Goal: Obtain resource: Download file/media

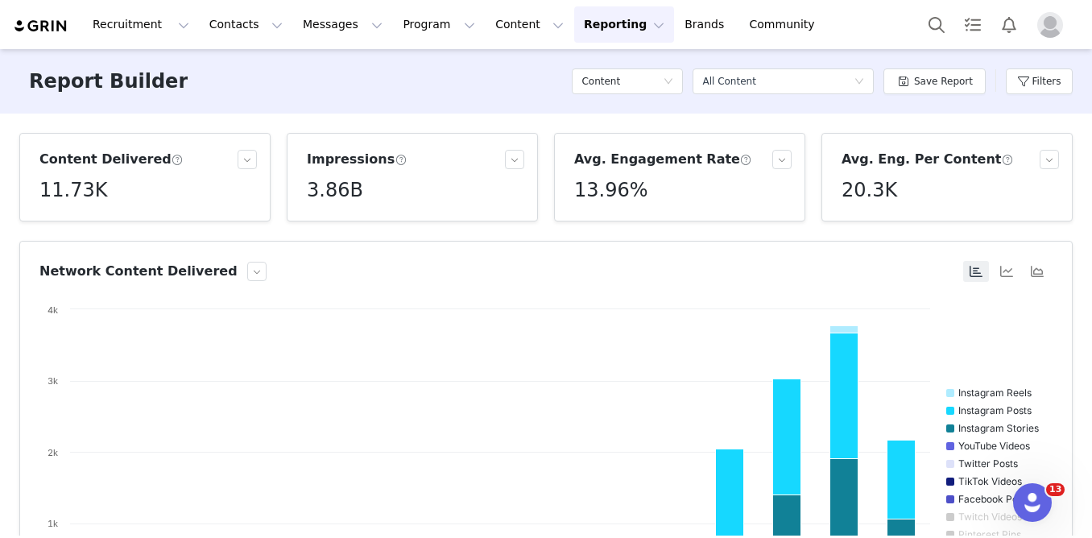
click at [609, 27] on button "Reporting Reporting" at bounding box center [624, 24] width 100 height 36
click at [588, 101] on p "Report Builder" at bounding box center [587, 101] width 81 height 17
click at [654, 80] on div "Content" at bounding box center [621, 81] width 81 height 24
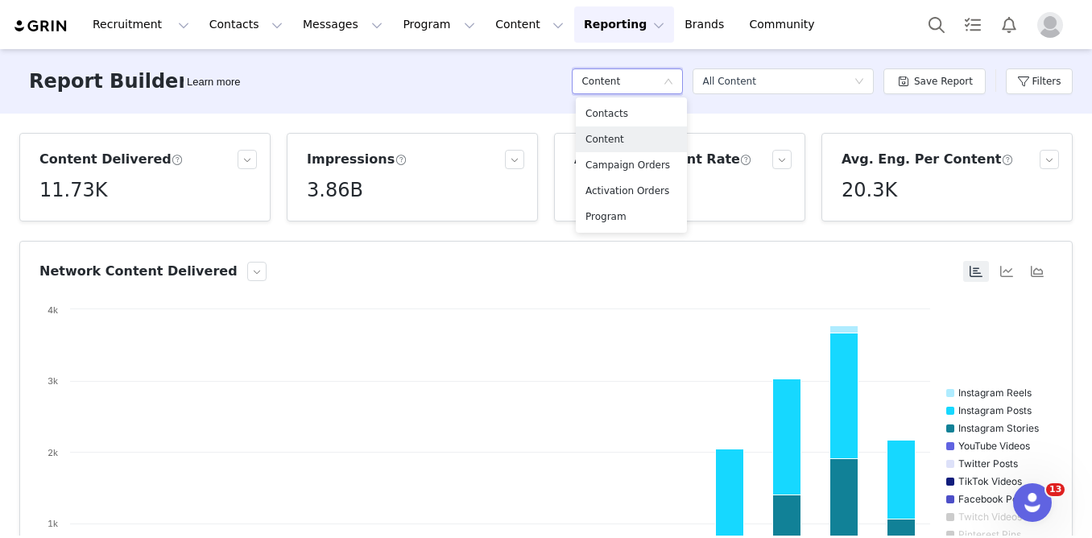
click at [522, 64] on div "Report Builder Learn more Content Select a report All Content Save Report Filte…" at bounding box center [546, 81] width 1092 height 64
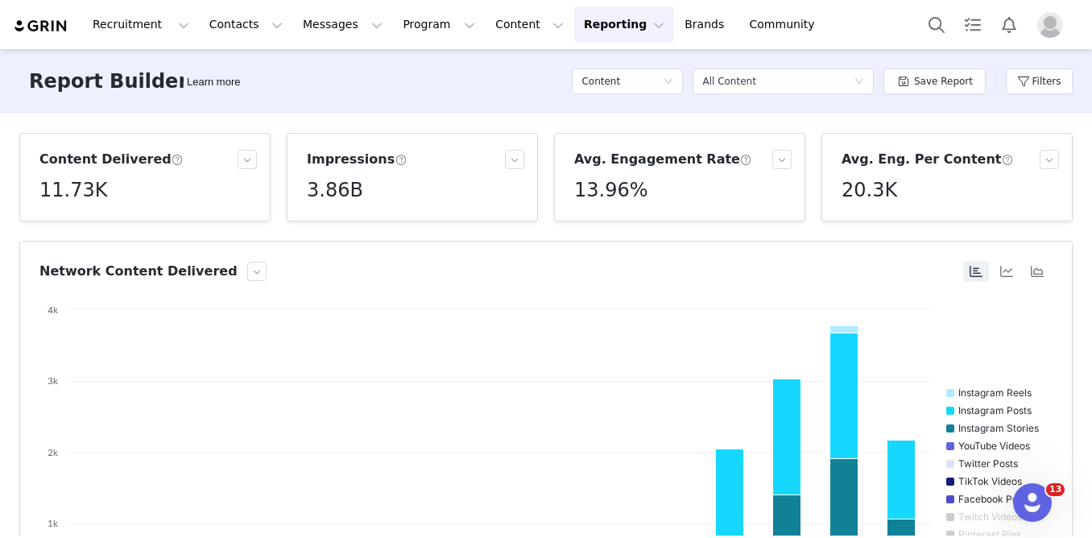
click at [607, 27] on button "Reporting Reporting" at bounding box center [624, 24] width 100 height 36
click at [577, 101] on p "Report Builder" at bounding box center [587, 101] width 81 height 17
click at [673, 82] on icon "icon: down" at bounding box center [668, 81] width 10 height 10
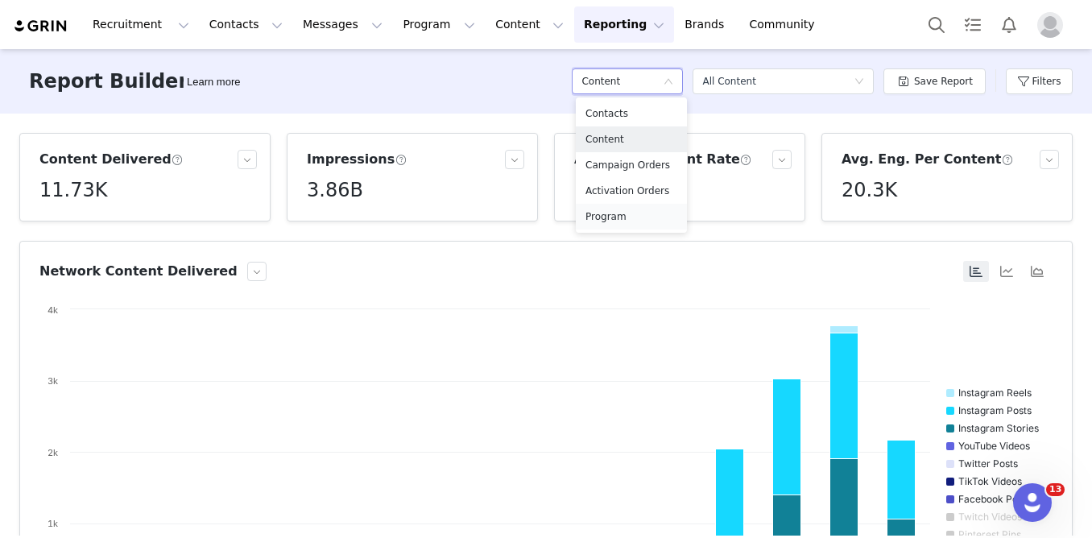
click at [640, 219] on h5 "Program" at bounding box center [631, 217] width 92 height 18
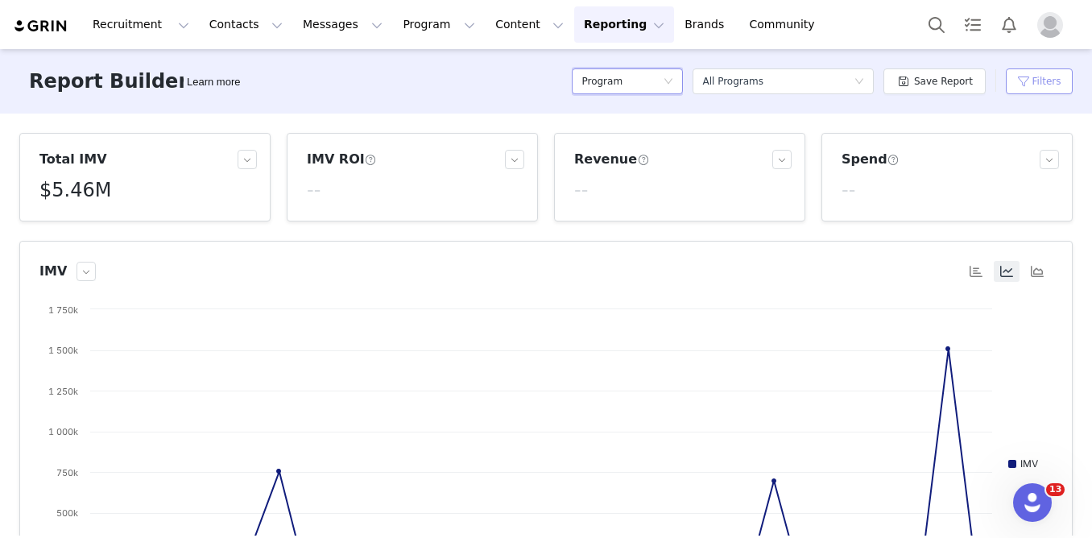
click at [1035, 83] on button "Filters" at bounding box center [1039, 81] width 67 height 26
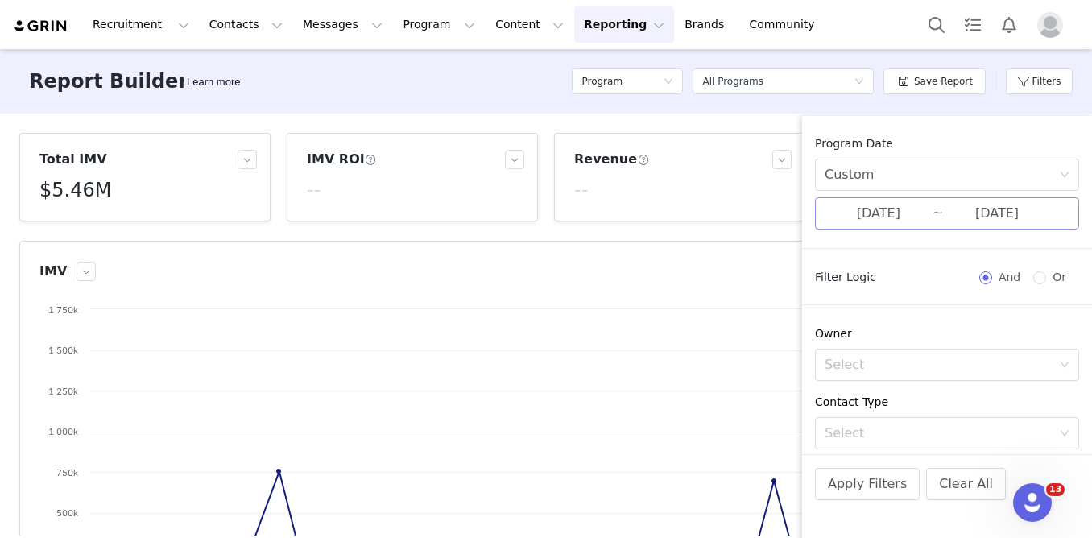
click at [921, 215] on input "[DATE]" at bounding box center [878, 213] width 108 height 21
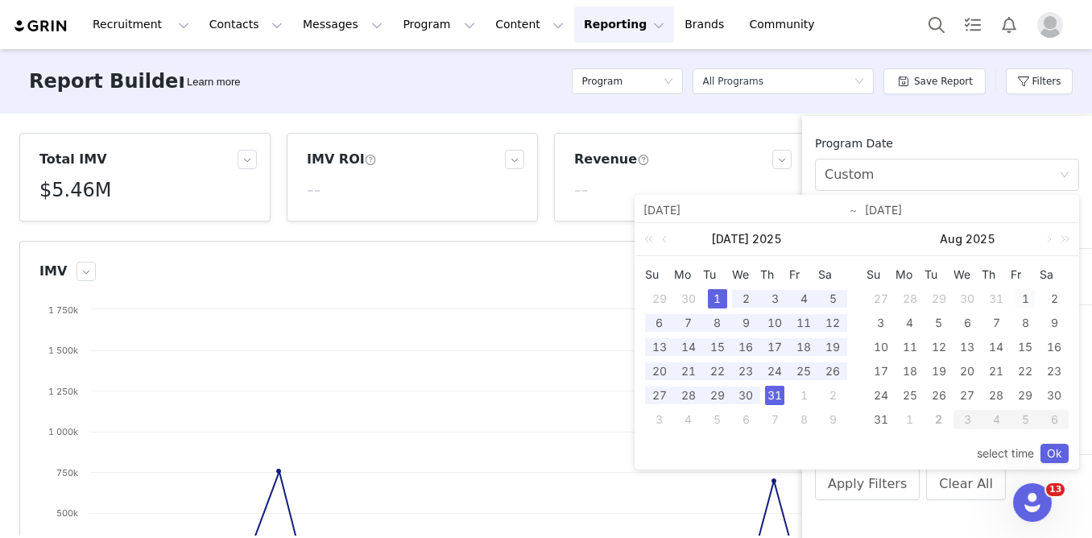
click at [1026, 297] on div "1" at bounding box center [1024, 298] width 19 height 19
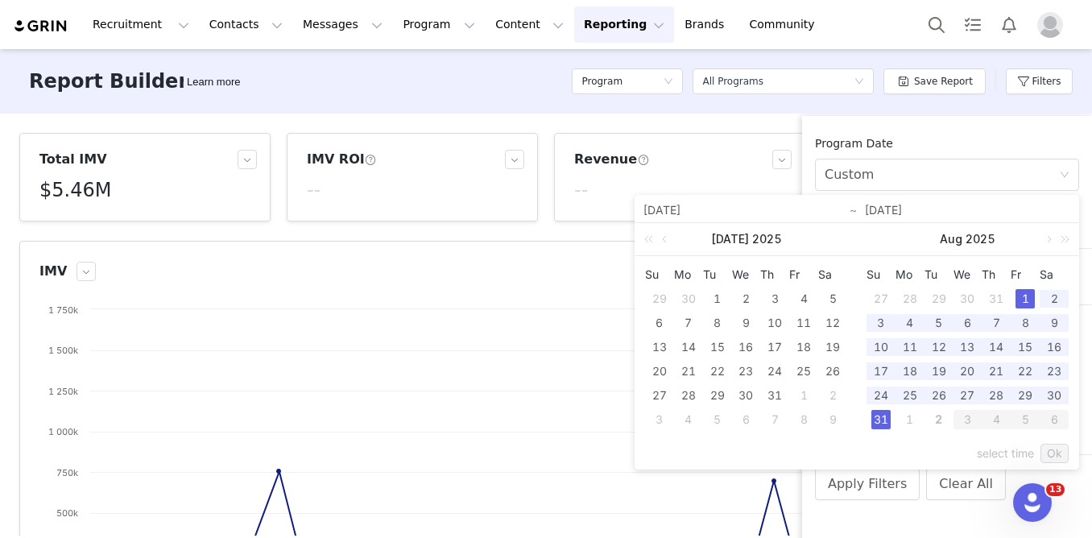
click at [879, 423] on div "31" at bounding box center [880, 419] width 19 height 19
type input "[DATE]"
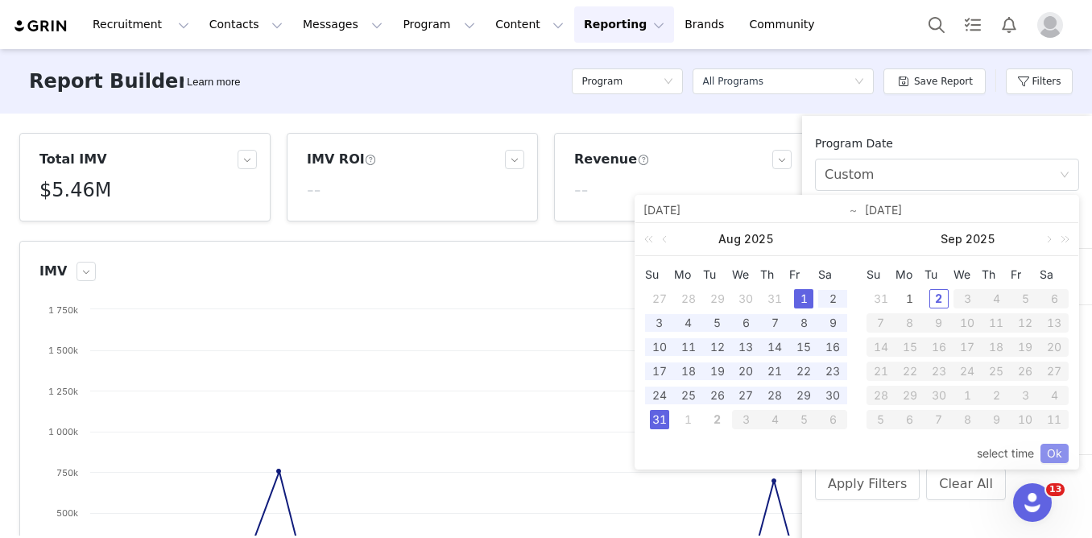
click at [1052, 452] on link "Ok" at bounding box center [1054, 453] width 28 height 19
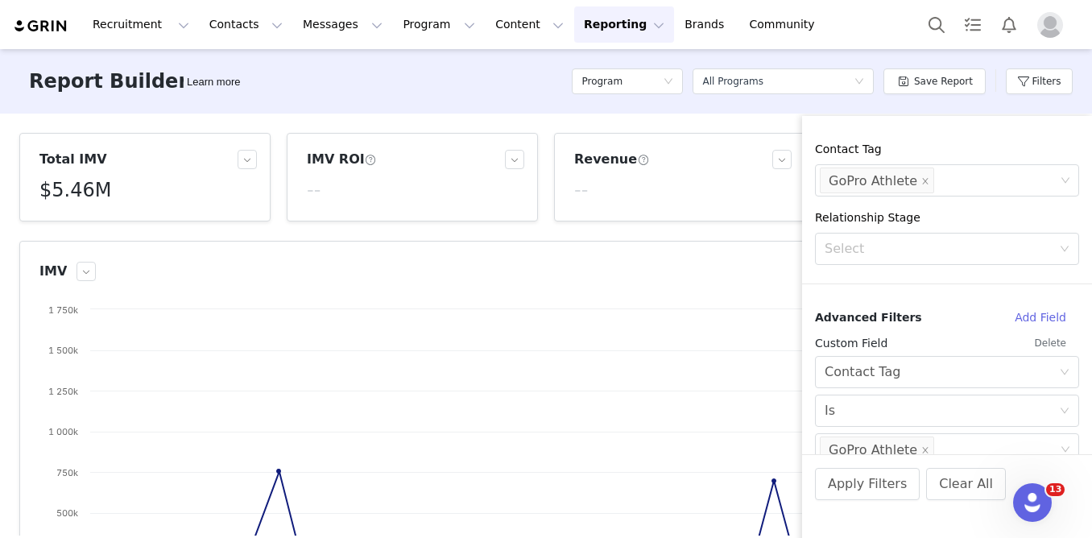
scroll to position [532, 0]
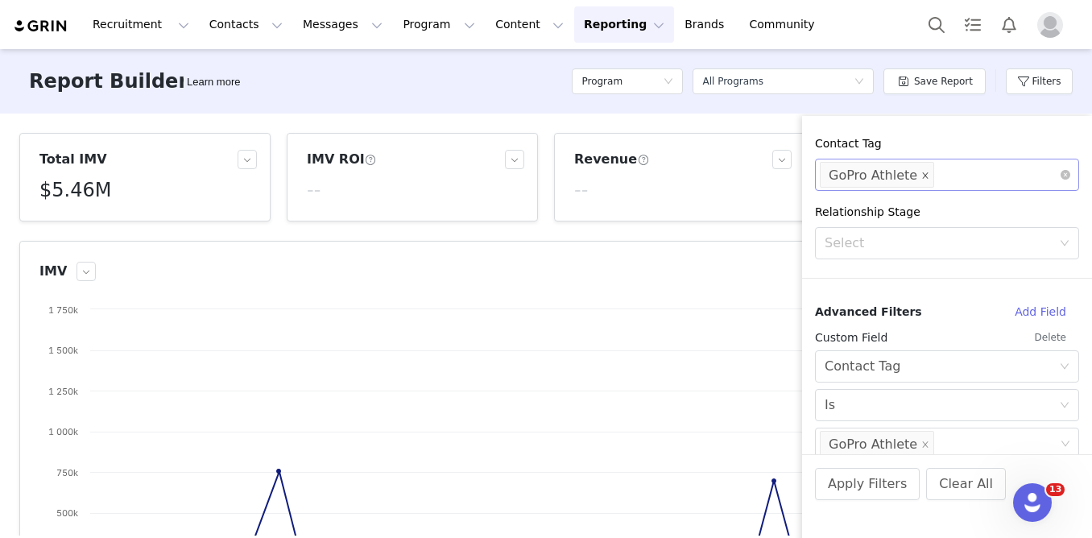
click at [921, 177] on icon "icon: close" at bounding box center [925, 175] width 8 height 8
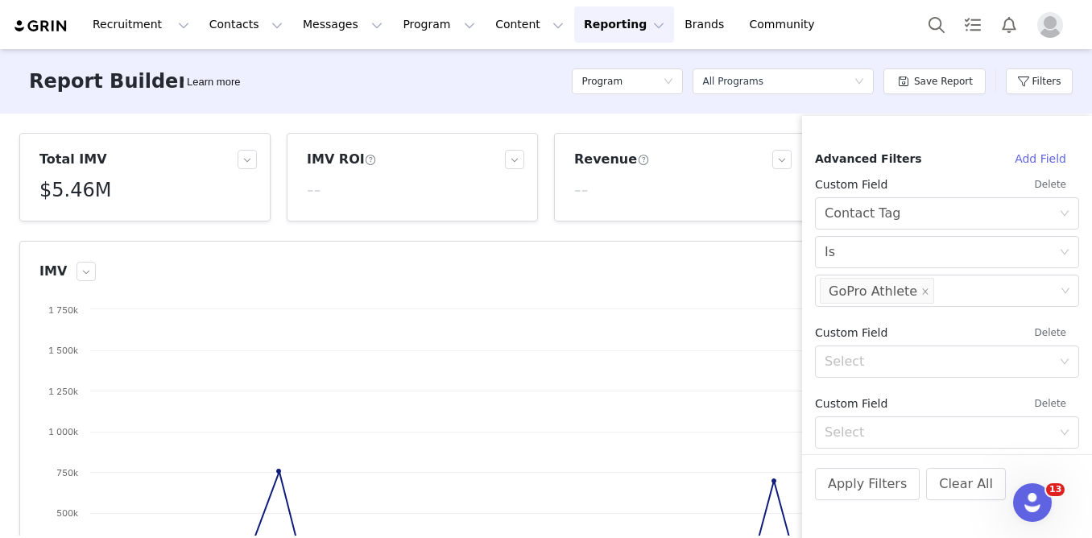
scroll to position [692, 0]
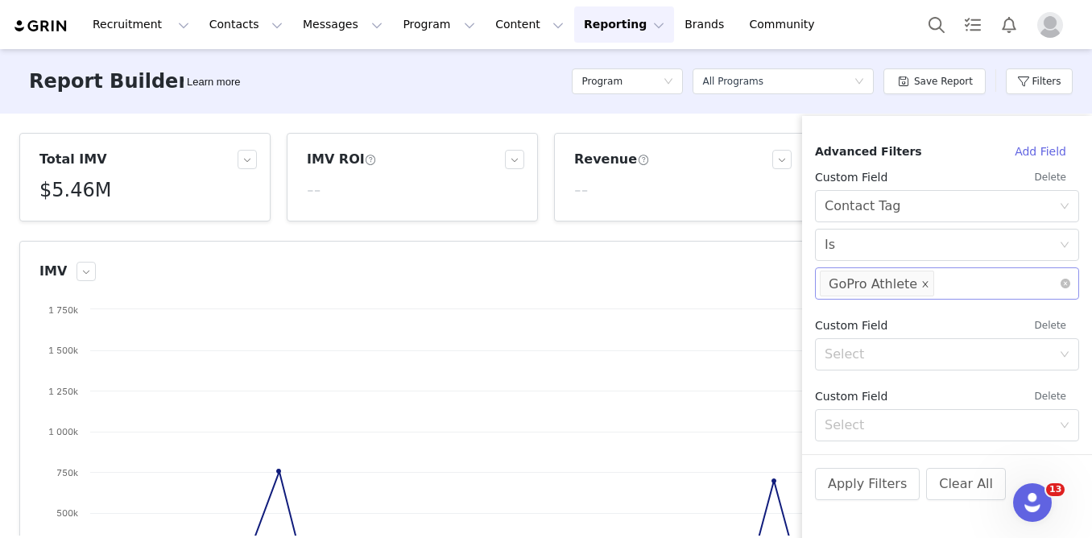
click at [921, 286] on icon "icon: close" at bounding box center [925, 284] width 8 height 8
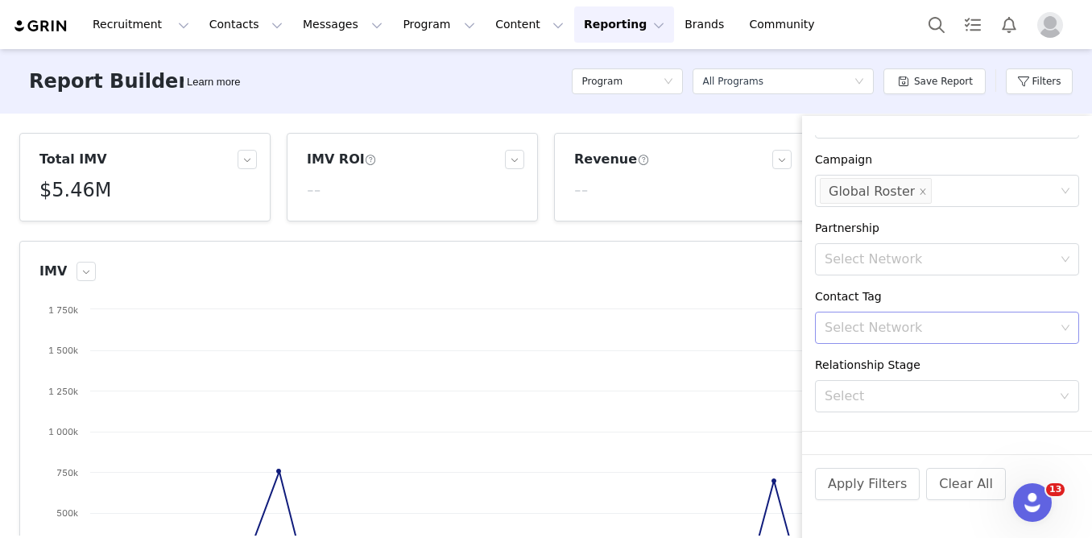
scroll to position [417, 0]
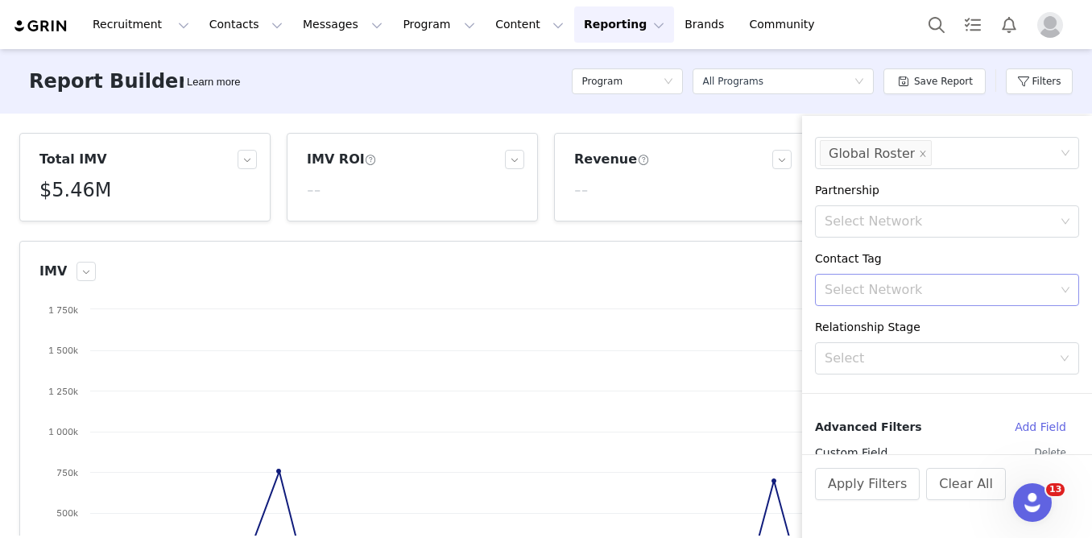
click at [921, 286] on div "Select Network" at bounding box center [939, 290] width 230 height 16
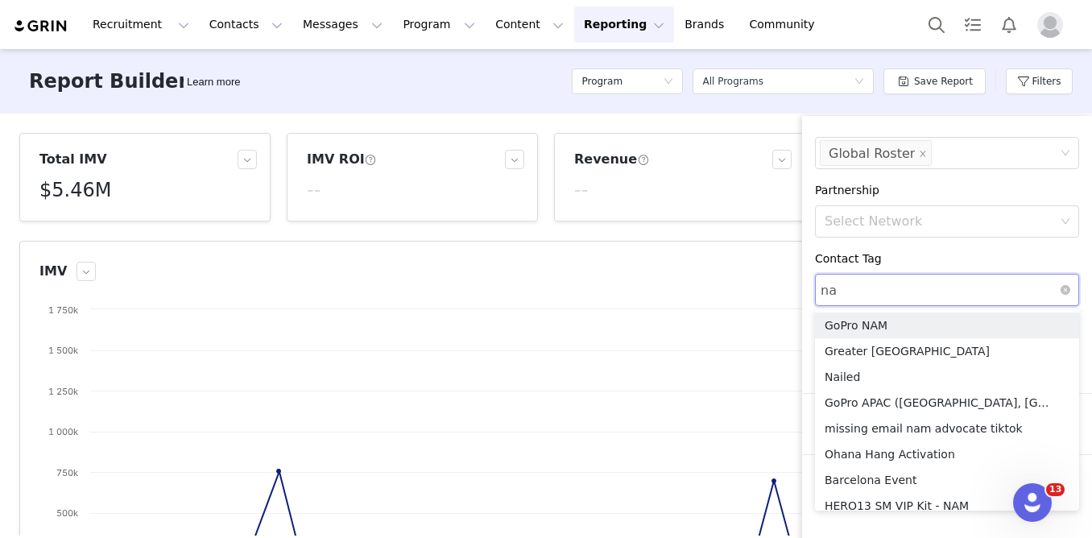
type input "nam"
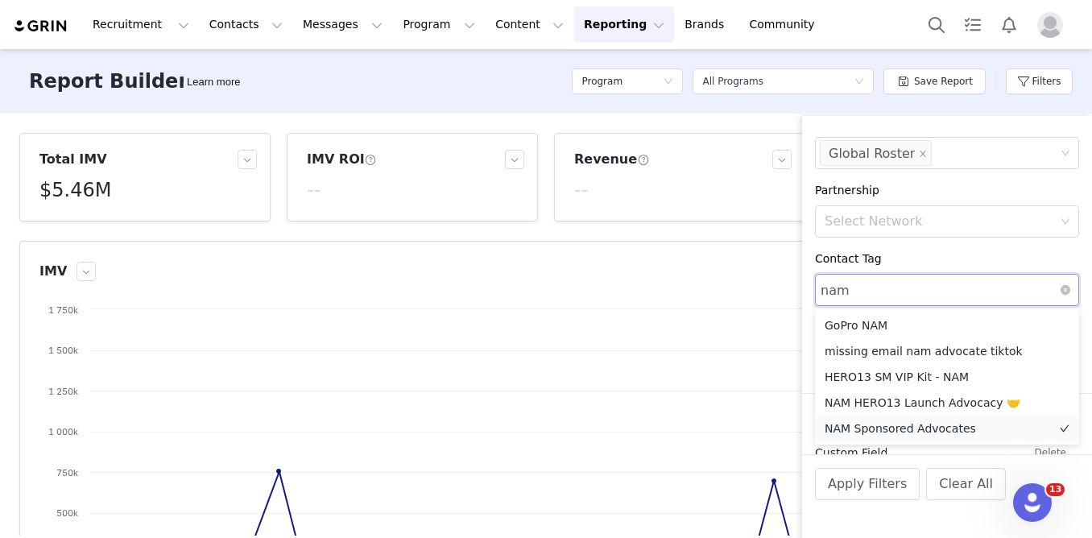
click at [919, 426] on li "NAM Sponsored Advocates" at bounding box center [947, 428] width 264 height 26
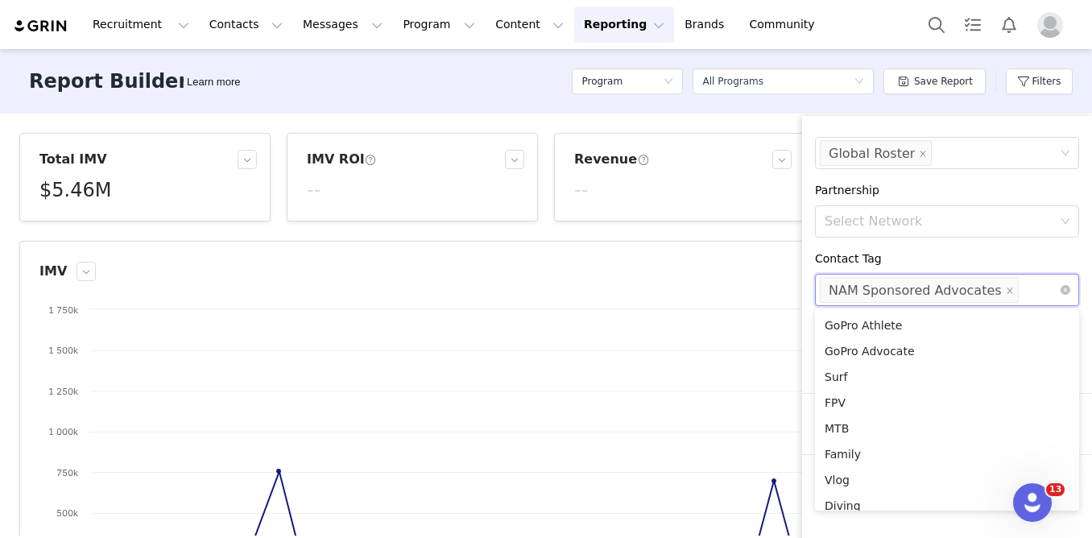
click at [910, 246] on div "Program Date Custom [DATE] ~ [DATE] Filter Logic And Or Owner Select Contact Ty…" at bounding box center [947, 294] width 290 height 319
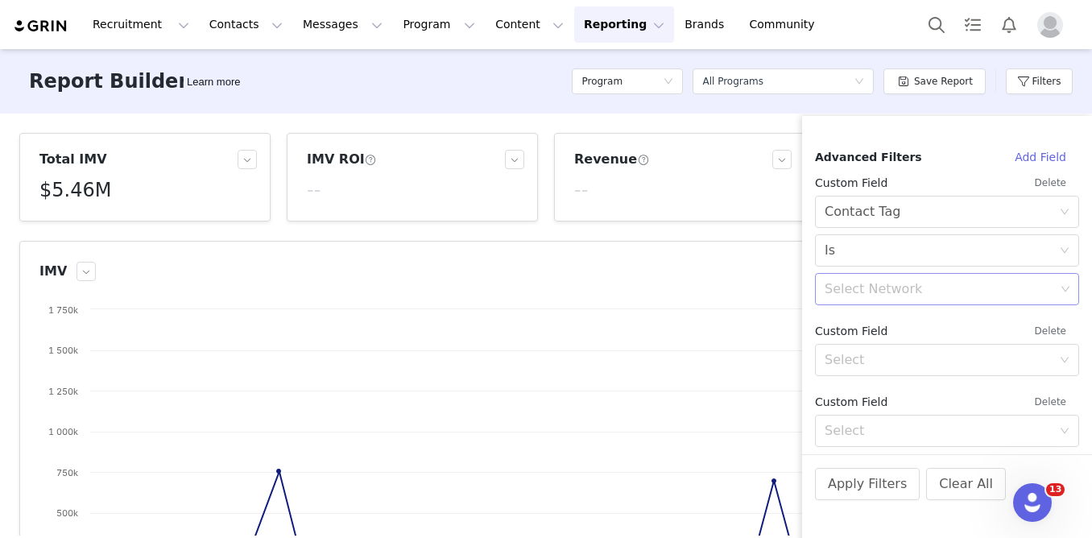
scroll to position [692, 0]
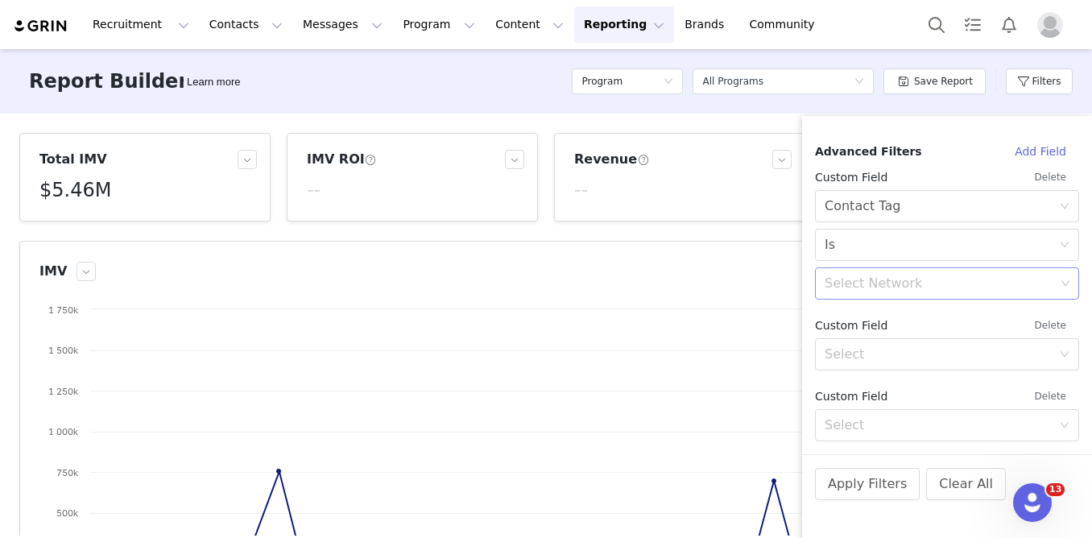
click at [1050, 174] on button "Delete" at bounding box center [1050, 177] width 57 height 26
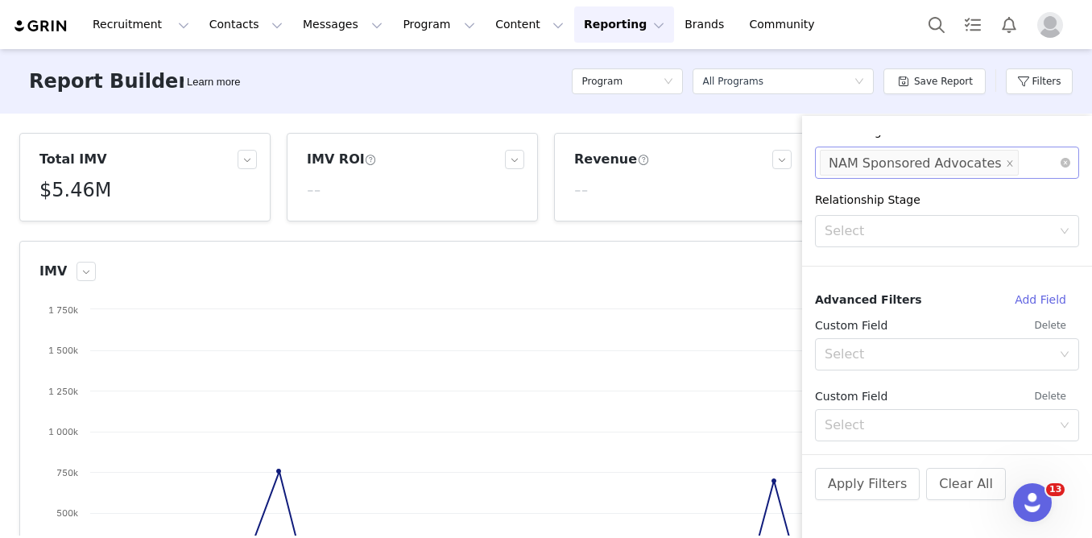
scroll to position [544, 0]
click at [1048, 324] on button "Delete" at bounding box center [1050, 325] width 57 height 26
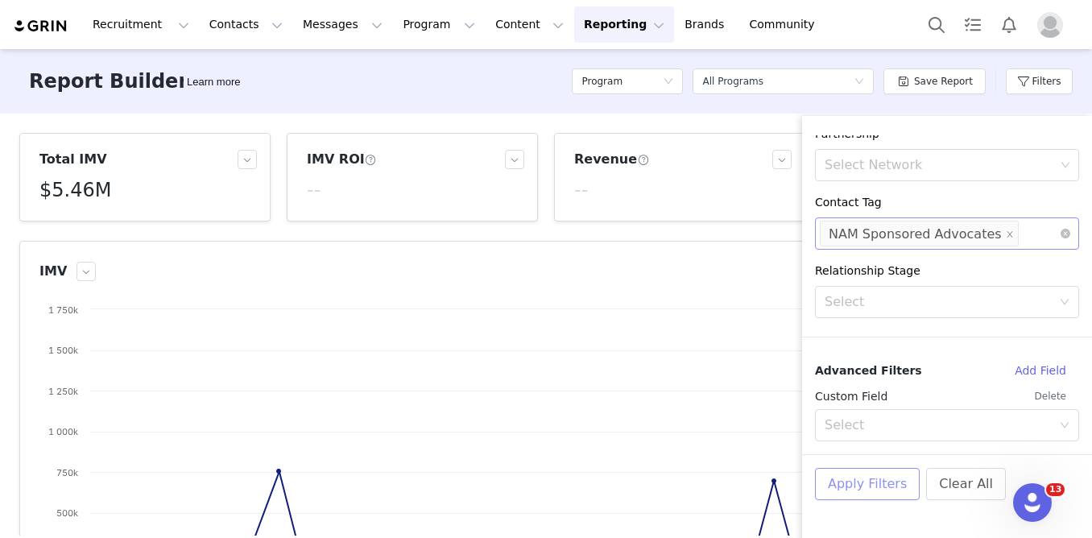
click at [859, 483] on button "Apply Filters" at bounding box center [867, 484] width 105 height 32
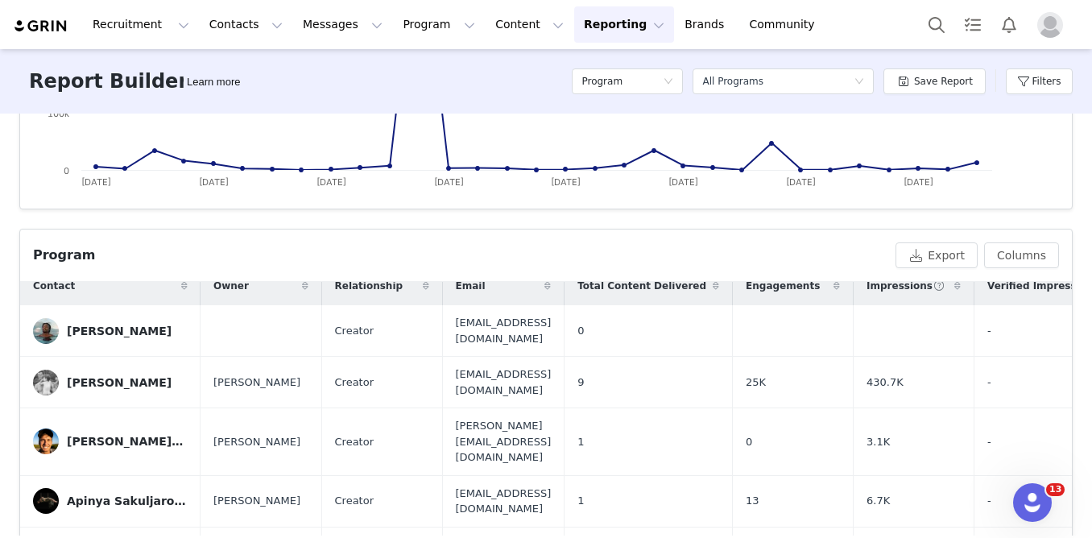
scroll to position [14, 0]
click at [950, 246] on button "Export" at bounding box center [936, 255] width 82 height 26
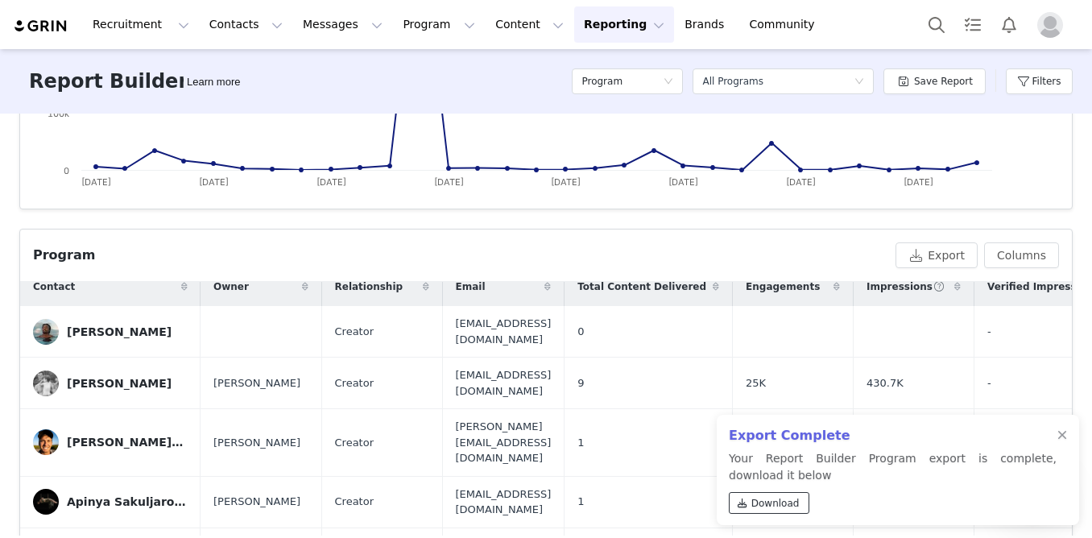
click at [765, 506] on span "Download" at bounding box center [775, 503] width 48 height 14
click at [1032, 85] on button "Filters" at bounding box center [1039, 81] width 67 height 26
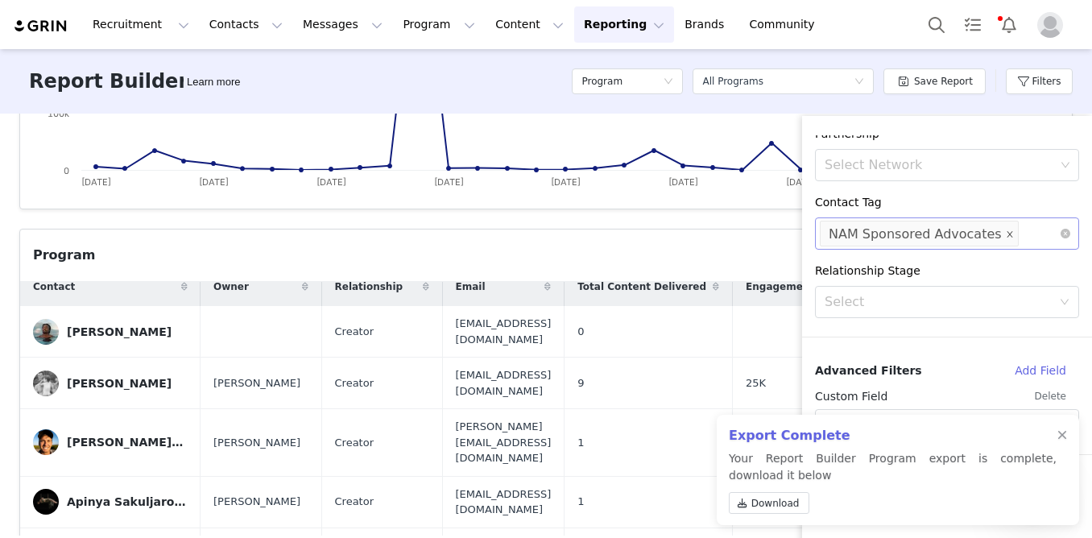
click at [1006, 236] on icon "icon: close" at bounding box center [1009, 234] width 6 height 6
click at [997, 236] on div "Select Network" at bounding box center [939, 233] width 230 height 16
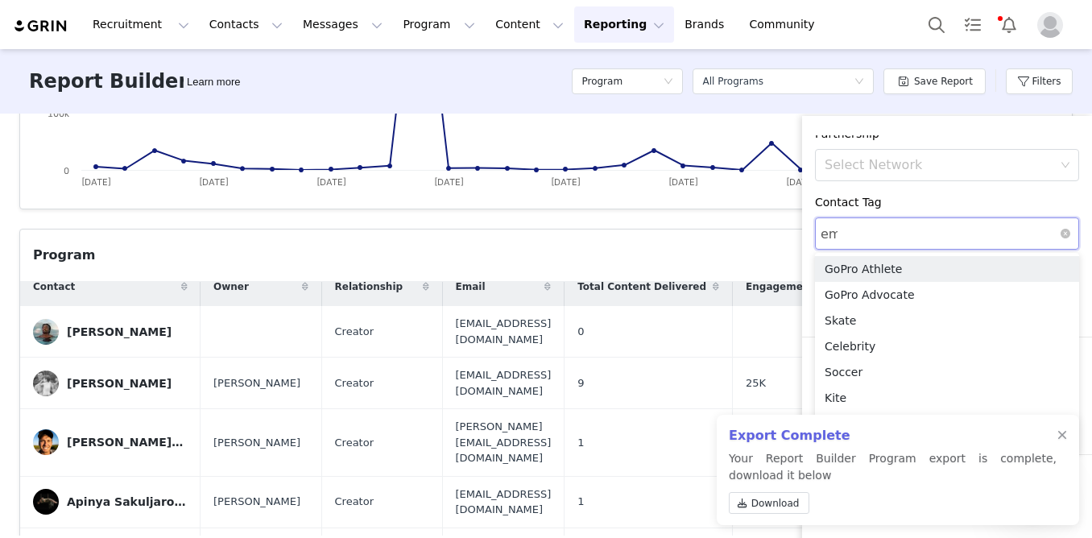
type input "eme"
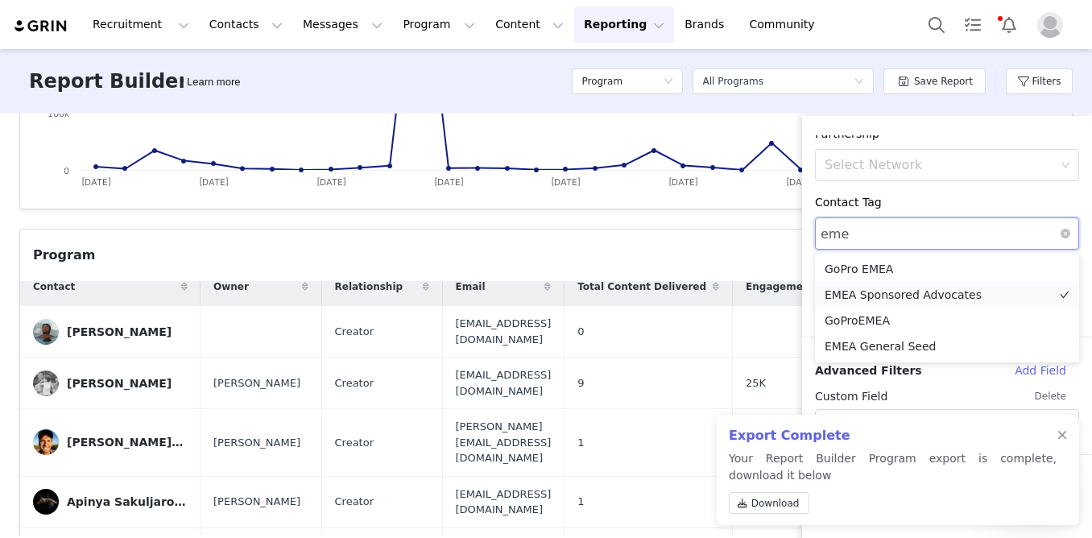
click at [964, 297] on li "EMEA Sponsored Advocates" at bounding box center [947, 295] width 264 height 26
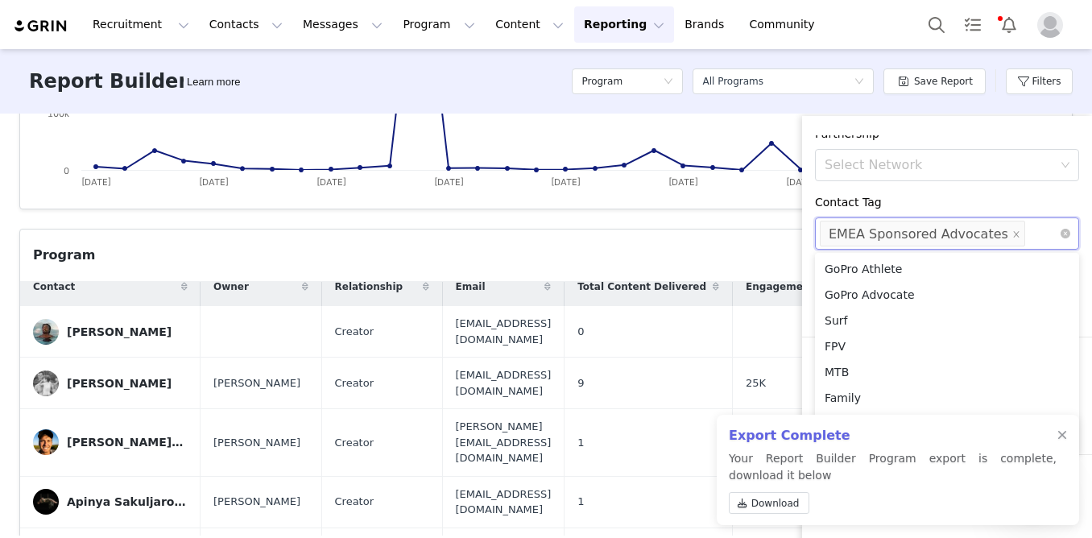
click at [750, 224] on div "Total IMV $672.85K IMV ROI -- Revenue -- Spend -- IMV Created with Highcharts 9…" at bounding box center [546, 325] width 1092 height 422
click at [1062, 436] on div at bounding box center [1062, 435] width 10 height 13
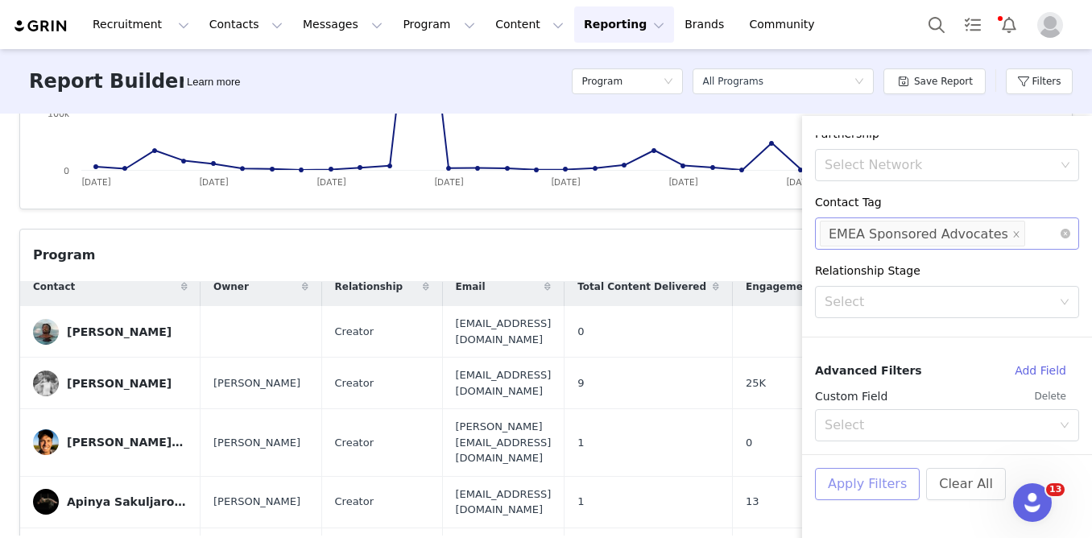
click at [886, 489] on button "Apply Filters" at bounding box center [867, 484] width 105 height 32
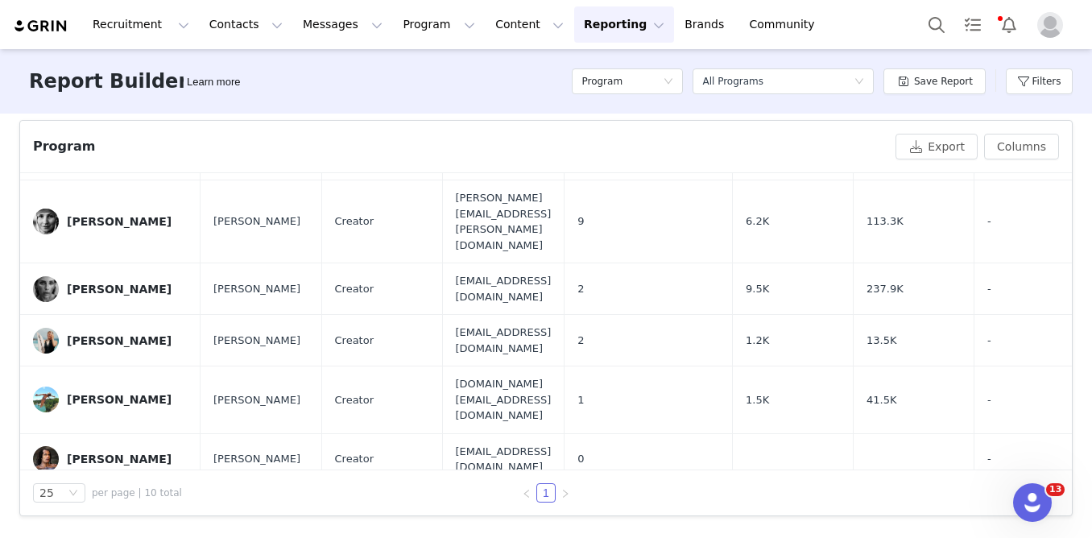
scroll to position [132, 0]
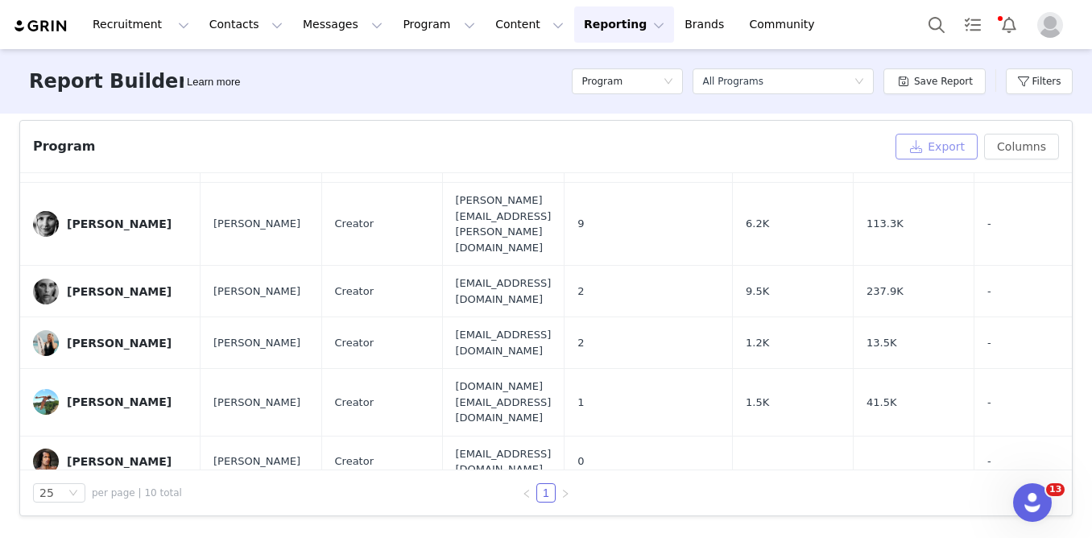
click at [943, 151] on button "Export" at bounding box center [936, 147] width 82 height 26
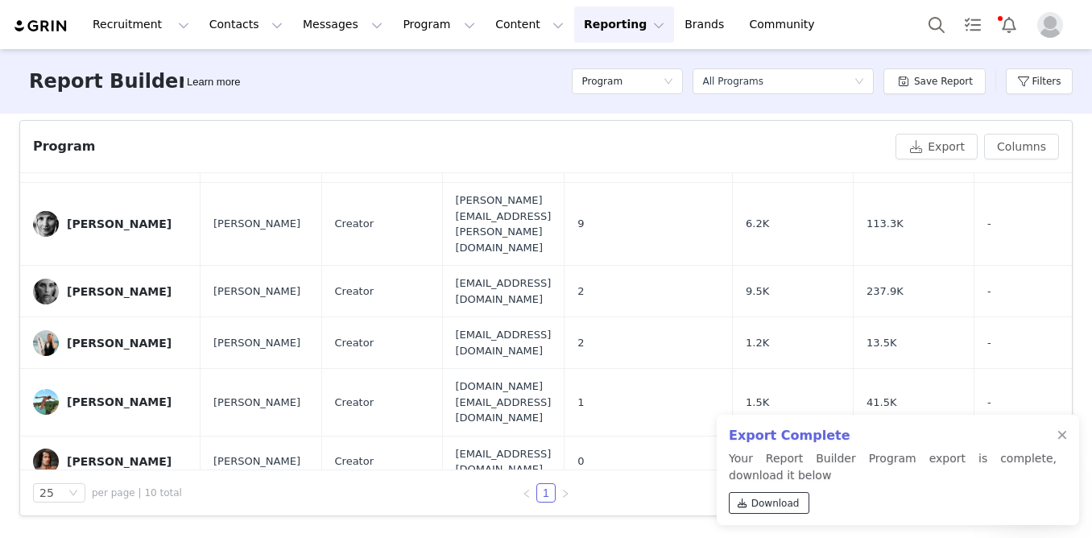
click at [776, 509] on span "Download" at bounding box center [775, 503] width 48 height 14
click at [640, 81] on div "Program" at bounding box center [621, 81] width 81 height 24
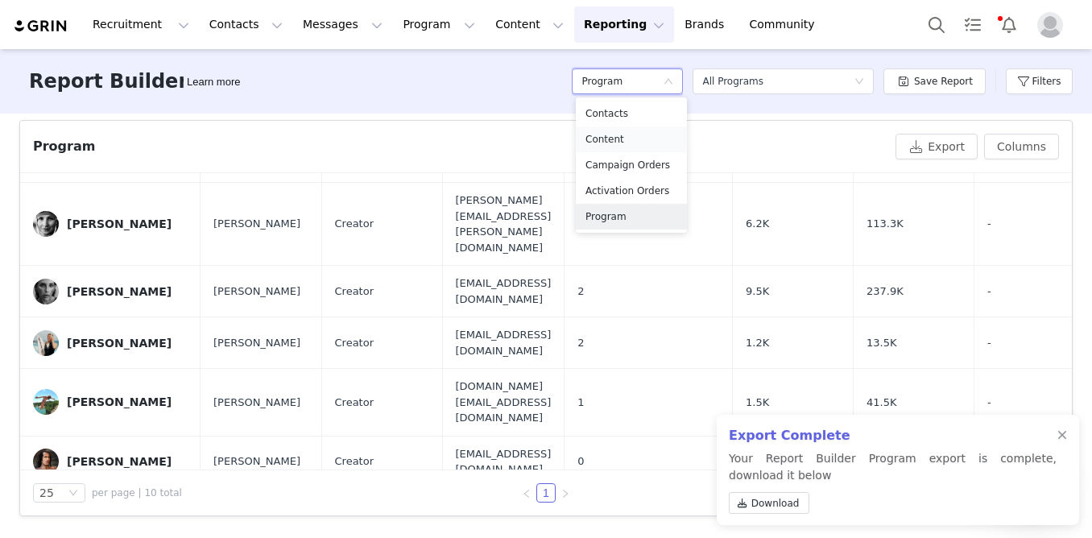
click at [613, 143] on h5 "Content" at bounding box center [631, 139] width 92 height 18
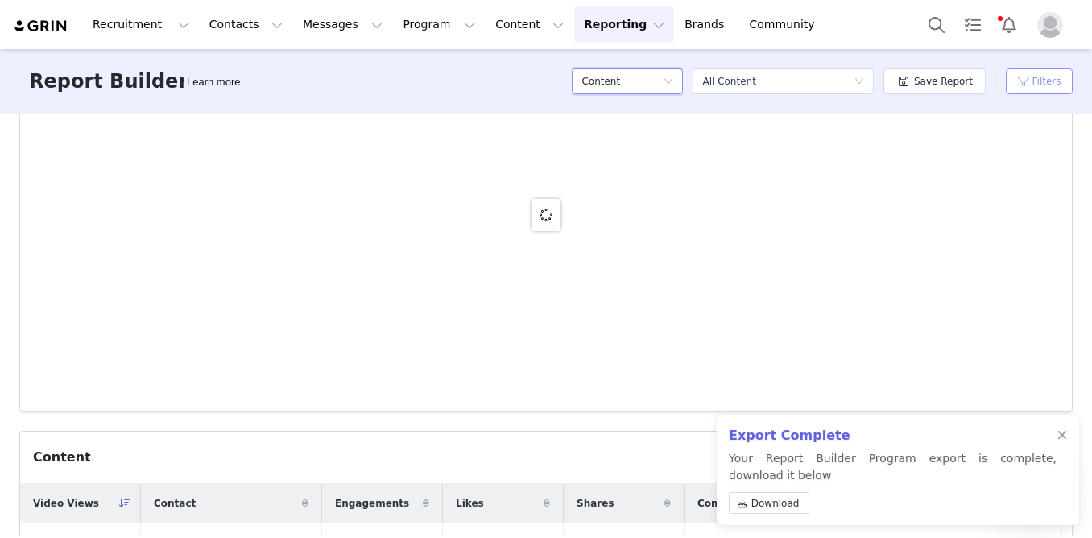
scroll to position [533, 0]
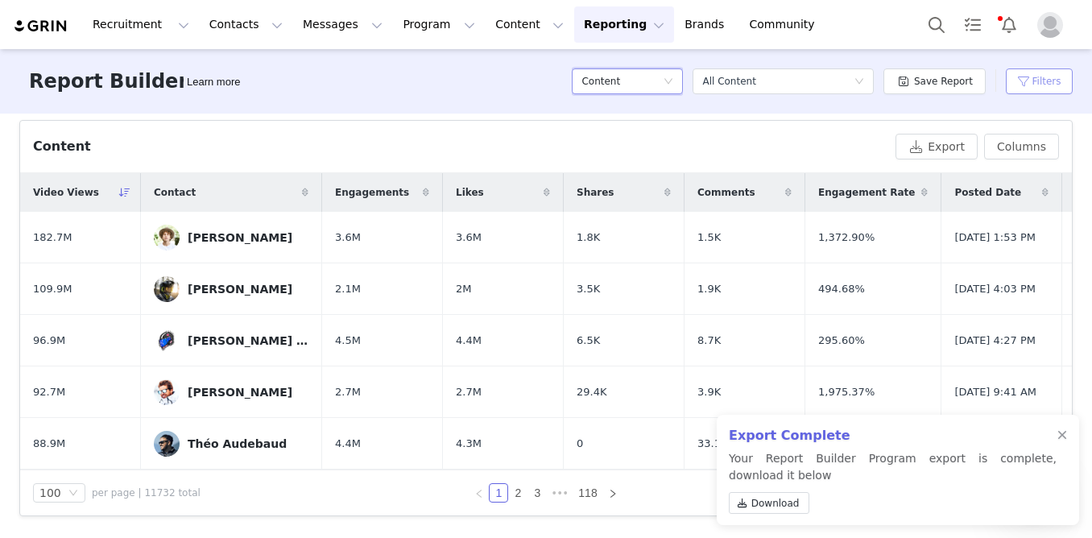
click at [1039, 78] on button "Filters" at bounding box center [1039, 81] width 67 height 26
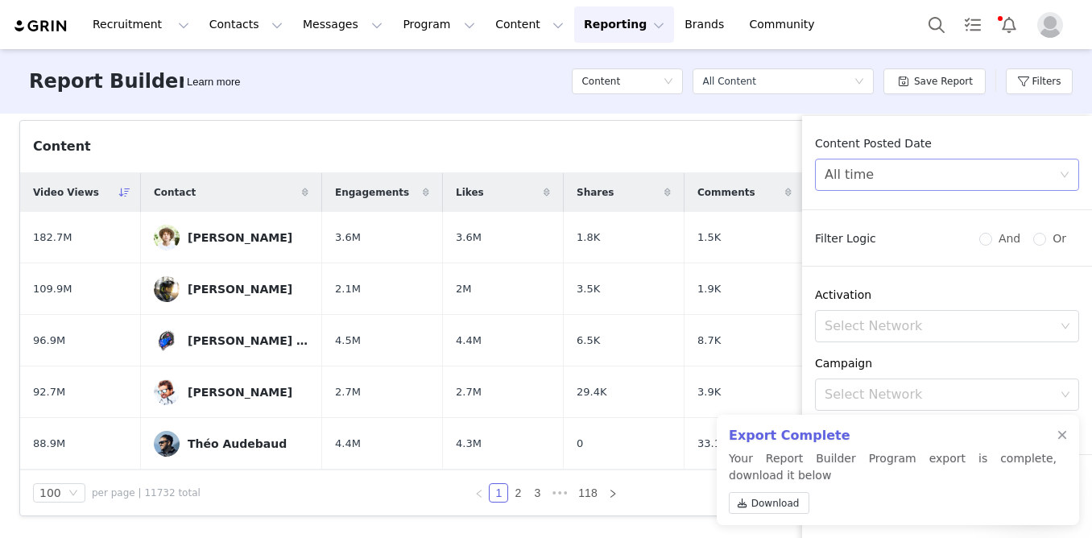
click at [921, 171] on div "All time" at bounding box center [941, 174] width 234 height 31
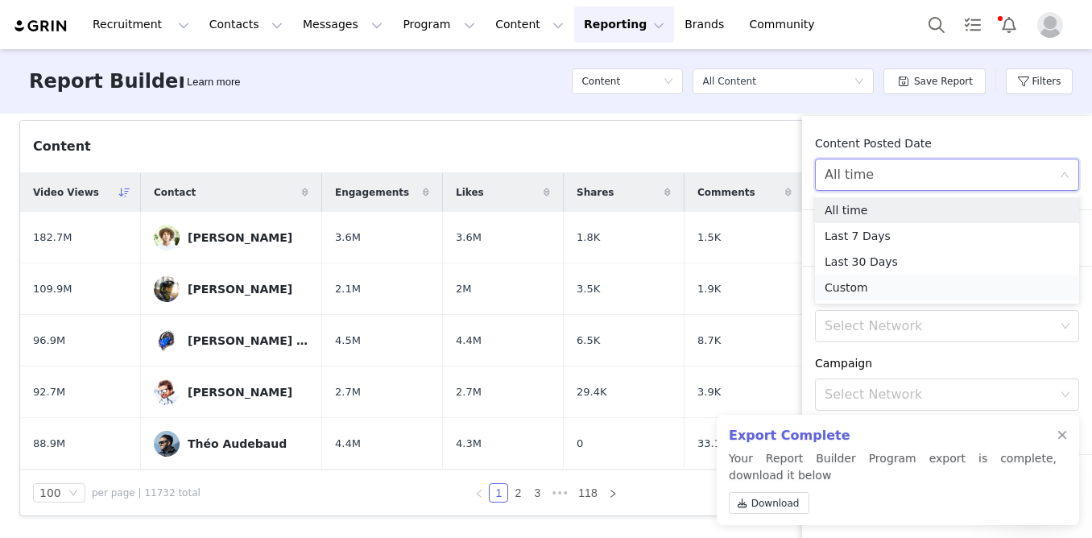
click at [845, 286] on li "Custom" at bounding box center [947, 288] width 264 height 26
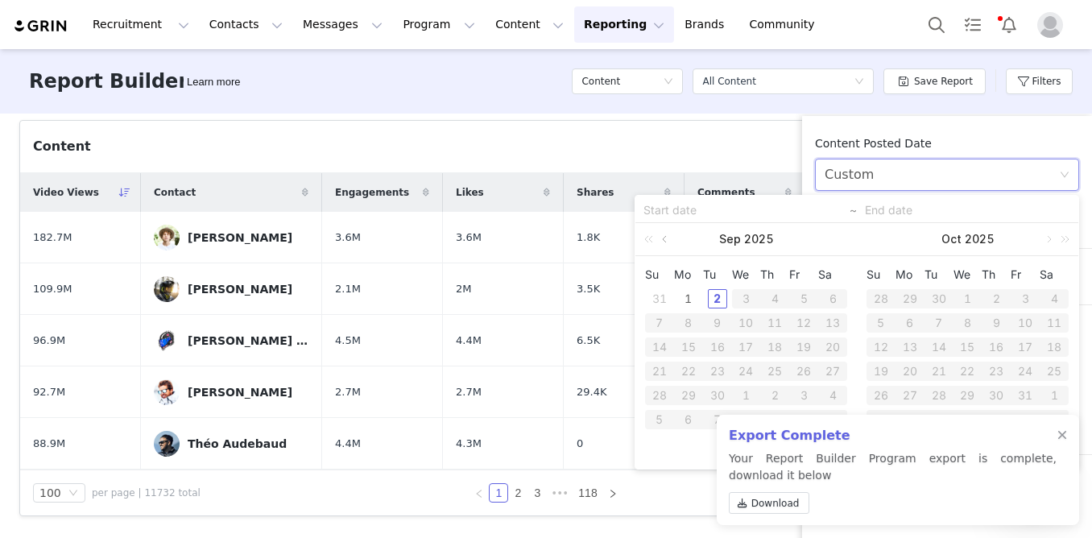
click at [662, 244] on link at bounding box center [666, 239] width 14 height 32
click at [803, 302] on div "1" at bounding box center [803, 298] width 19 height 19
type input "[DATE]"
click at [1063, 432] on div at bounding box center [1062, 435] width 10 height 13
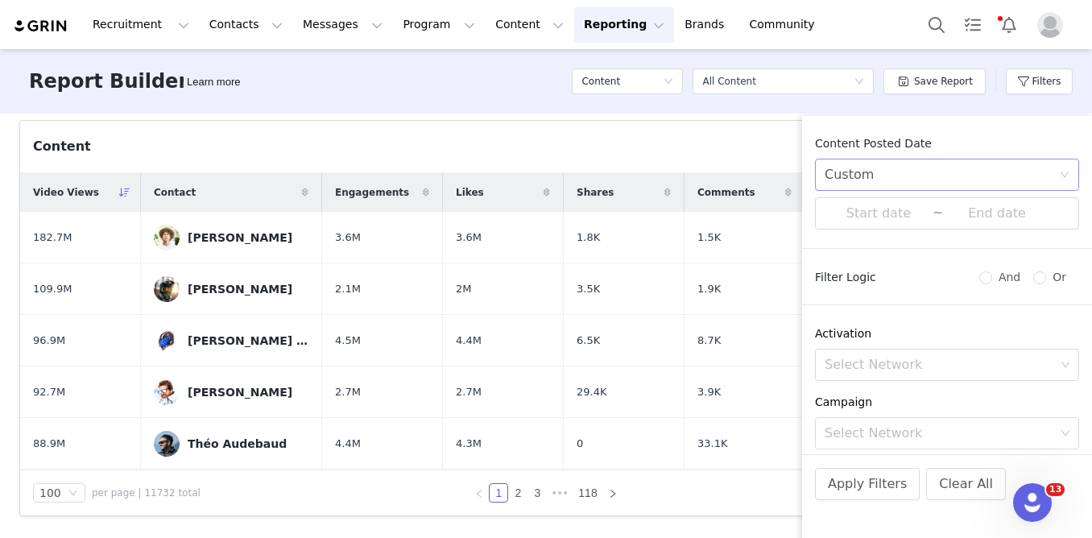
click at [892, 170] on div "Custom" at bounding box center [941, 174] width 234 height 31
click at [840, 283] on li "Custom" at bounding box center [947, 288] width 264 height 26
click at [869, 173] on div "Custom" at bounding box center [848, 174] width 49 height 31
click at [836, 282] on li "Custom" at bounding box center [947, 288] width 264 height 26
click at [871, 213] on input at bounding box center [878, 213] width 108 height 21
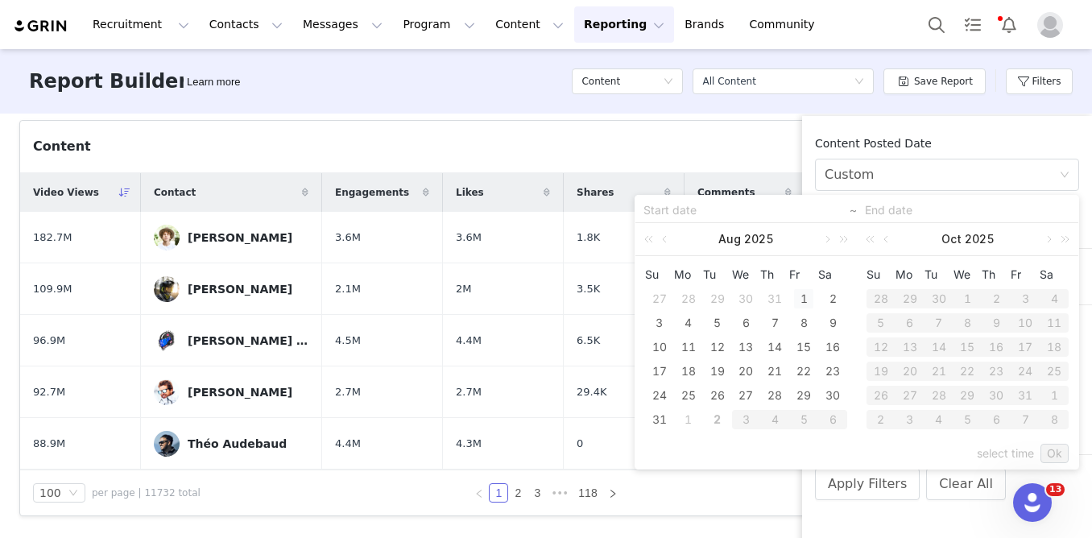
click at [806, 299] on div "1" at bounding box center [803, 298] width 19 height 19
type input "[DATE]"
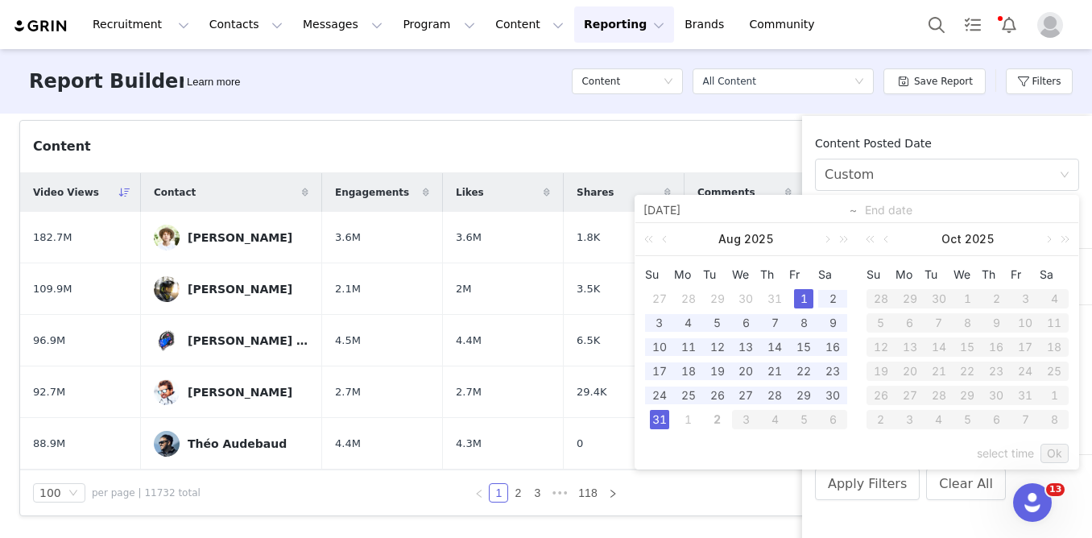
click at [658, 419] on div "31" at bounding box center [659, 419] width 19 height 19
type input "[DATE]"
click at [1060, 450] on link "Ok" at bounding box center [1054, 453] width 28 height 19
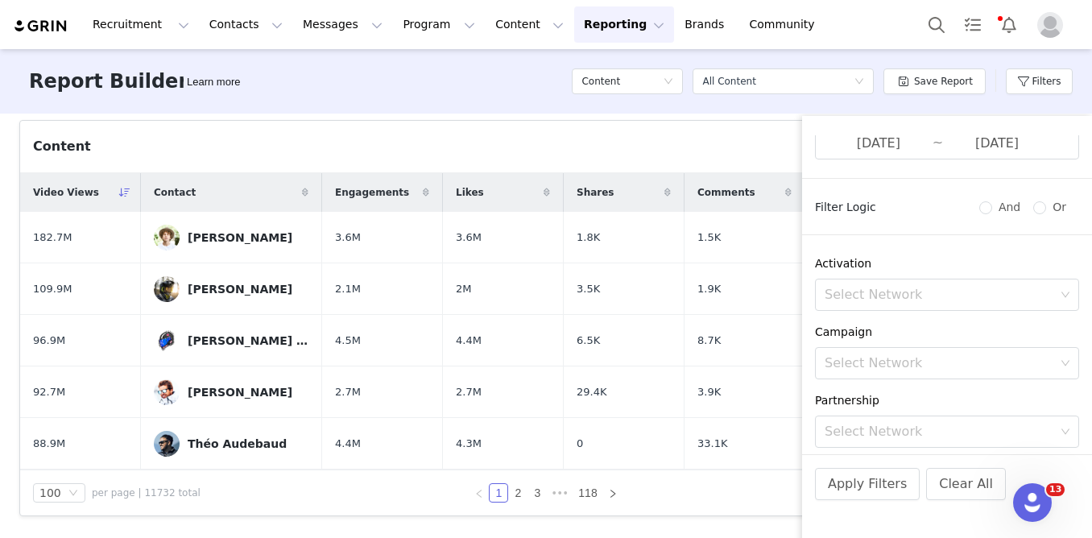
scroll to position [193, 0]
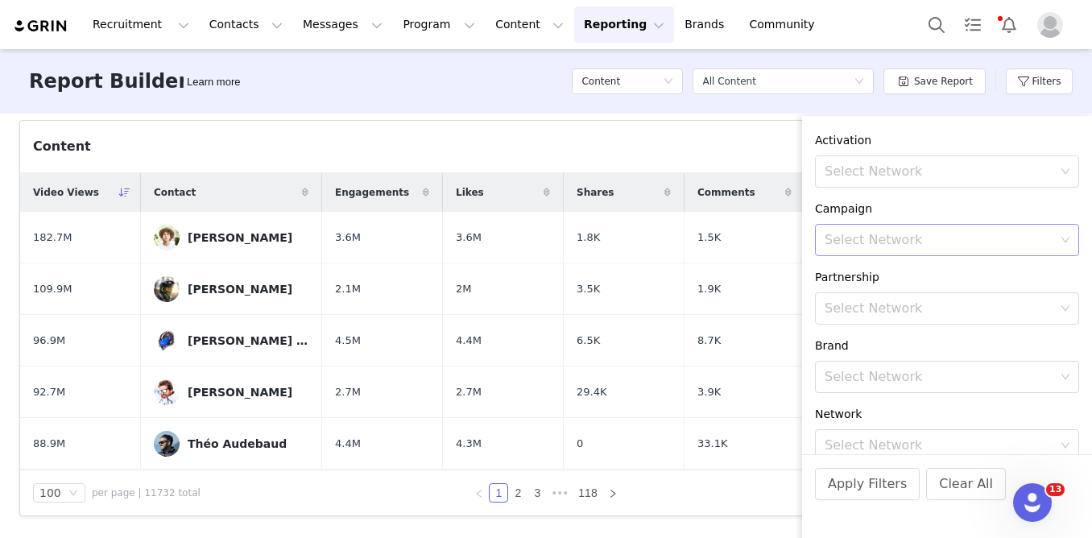
click at [923, 232] on div "Select Network" at bounding box center [939, 240] width 230 height 16
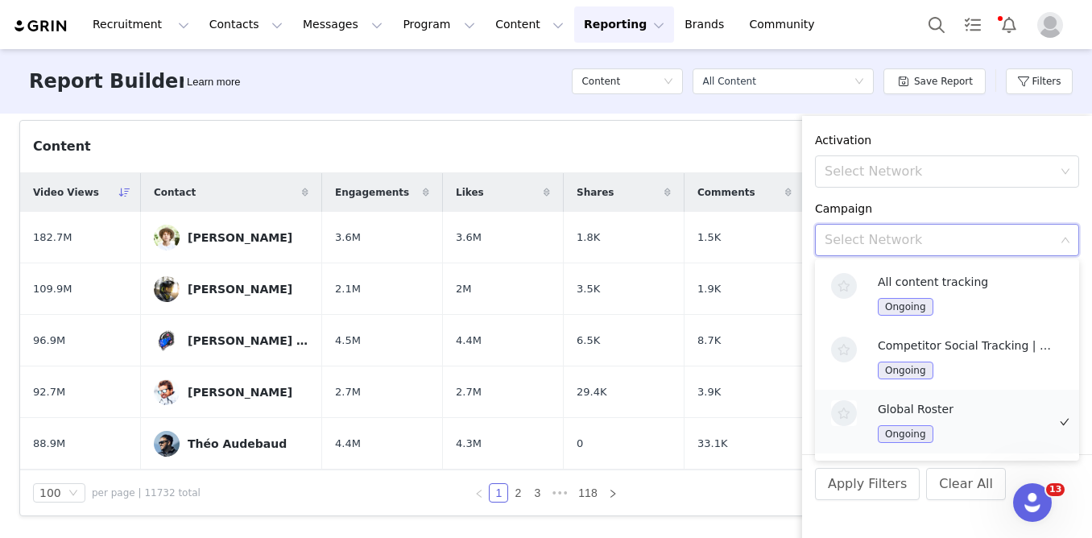
click at [952, 419] on div "Global Roster Ongoing" at bounding box center [962, 421] width 169 height 43
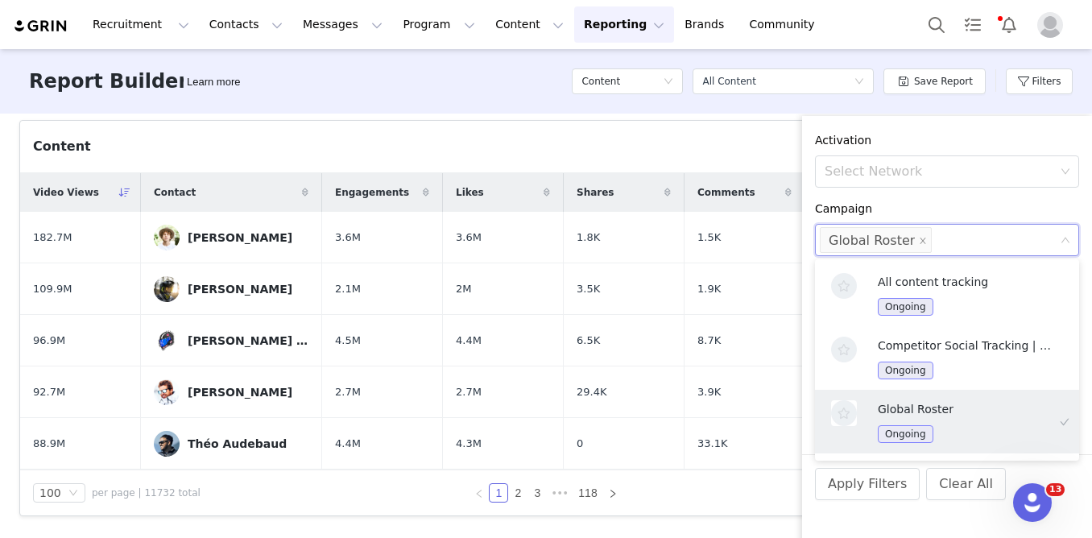
click at [902, 134] on div "Content Posted Date Custom [DATE] ~ [DATE] Filter Logic And Or Activation Selec…" at bounding box center [947, 336] width 290 height 441
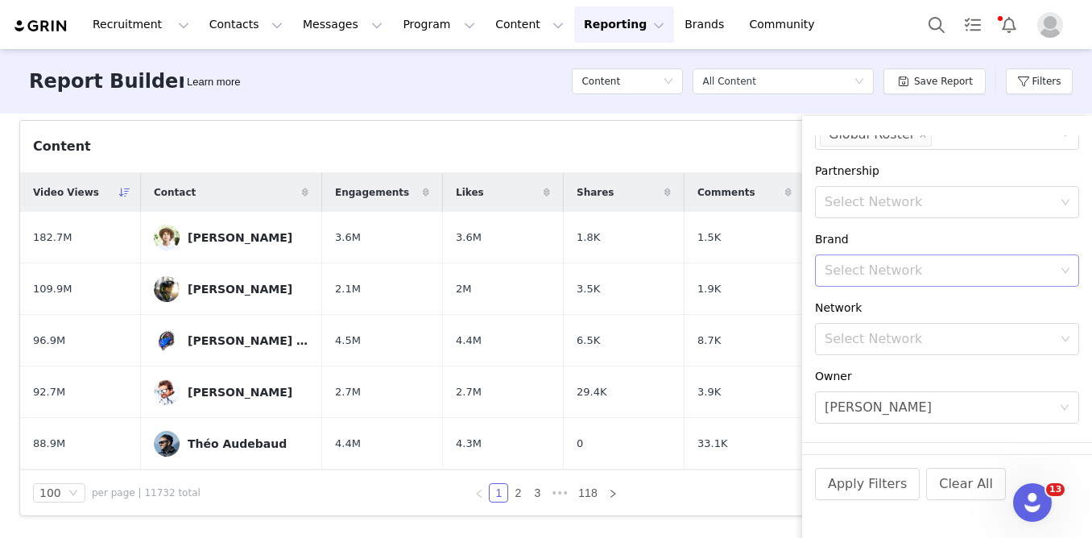
scroll to position [334, 0]
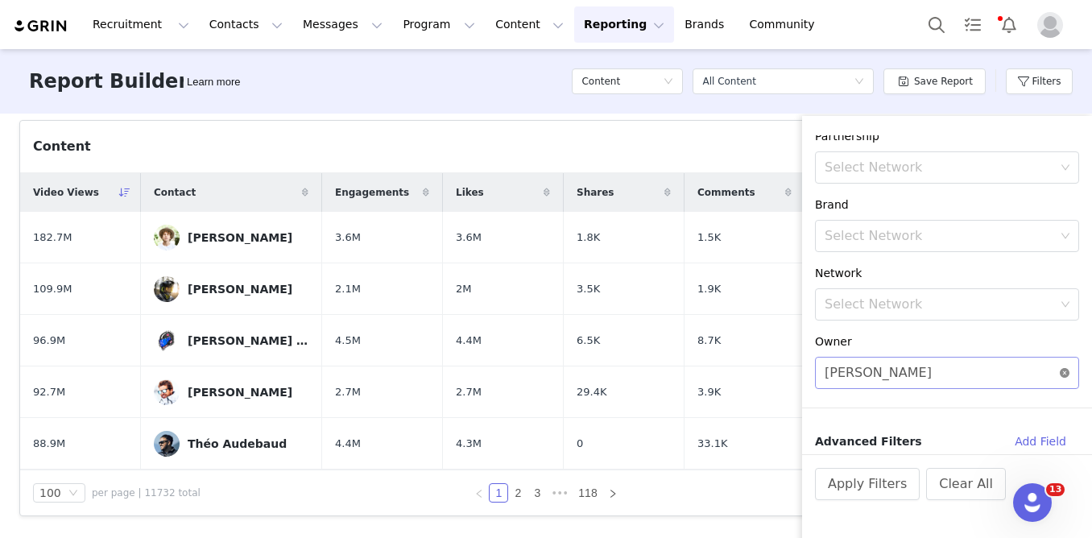
click at [1067, 372] on icon "icon: close-circle" at bounding box center [1064, 373] width 10 height 10
click at [1041, 443] on button "Add Field" at bounding box center [1039, 441] width 77 height 26
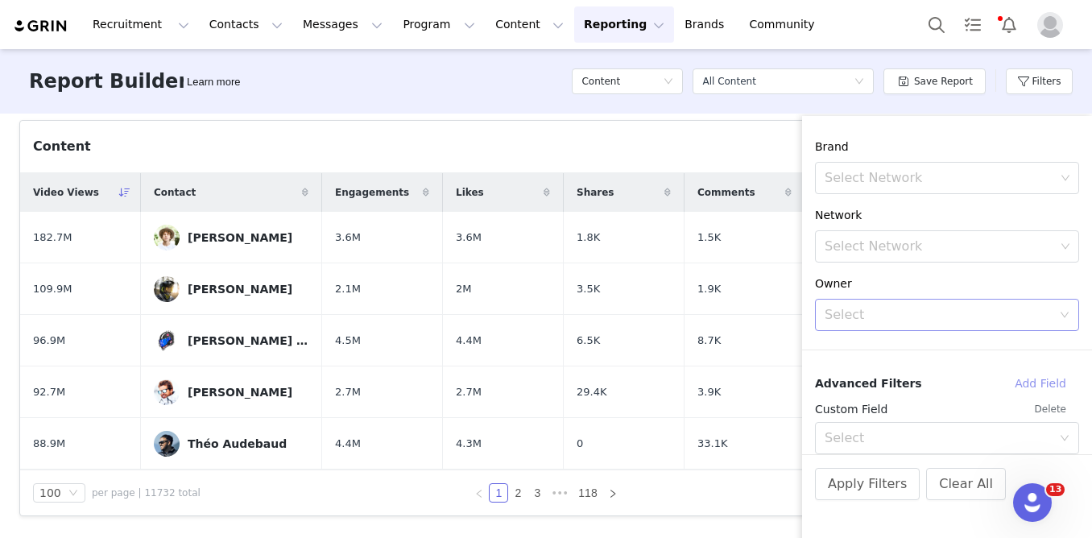
scroll to position [405, 0]
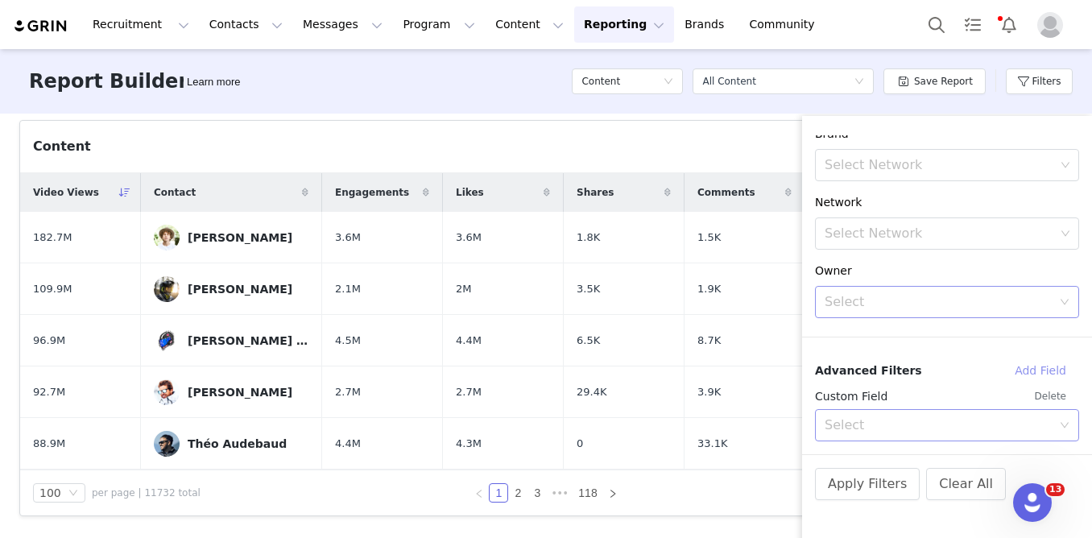
click at [885, 424] on div "Select" at bounding box center [937, 425] width 227 height 16
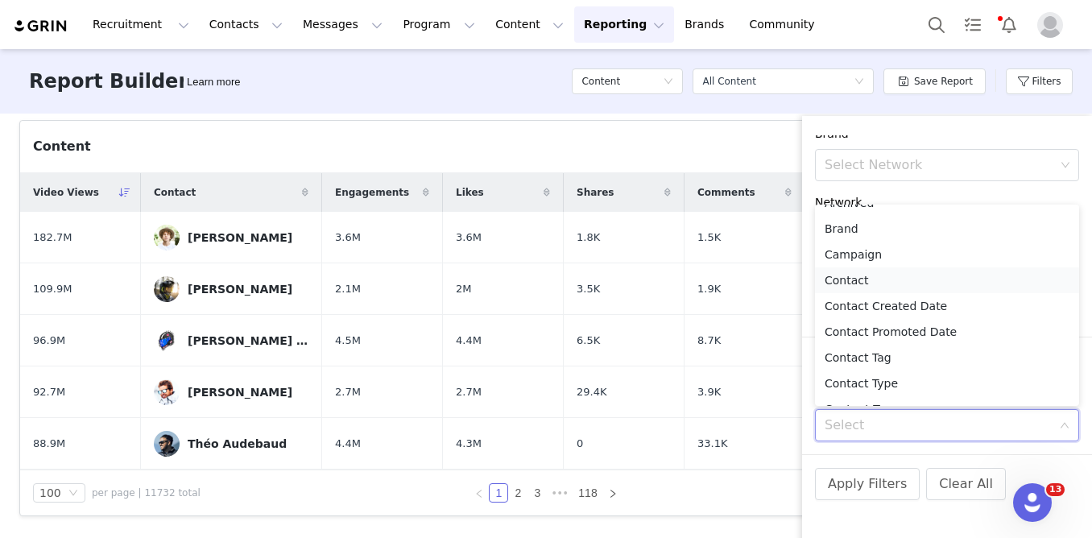
scroll to position [71, 0]
click at [865, 352] on li "Contact Tag" at bounding box center [947, 356] width 264 height 26
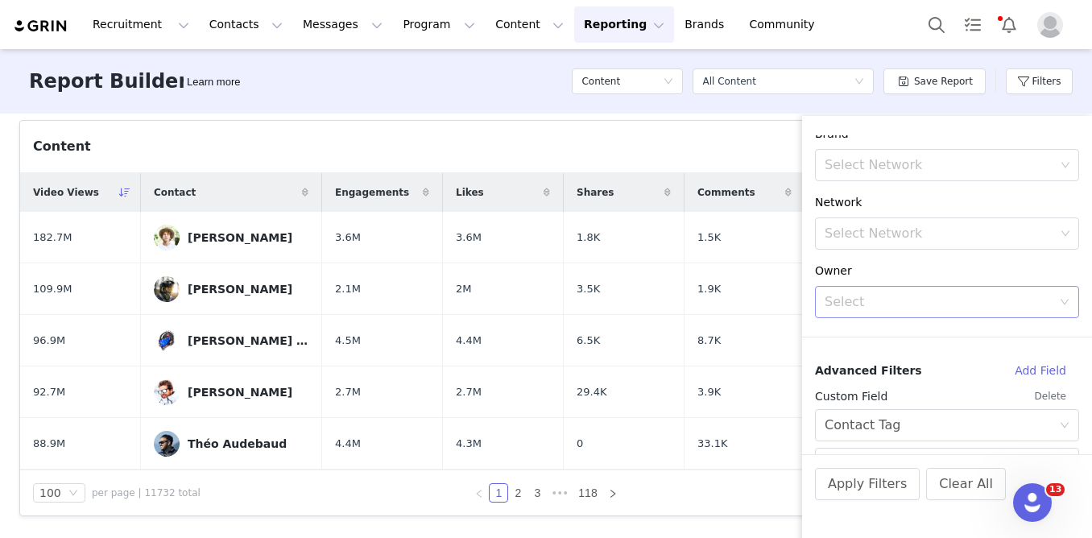
scroll to position [482, 0]
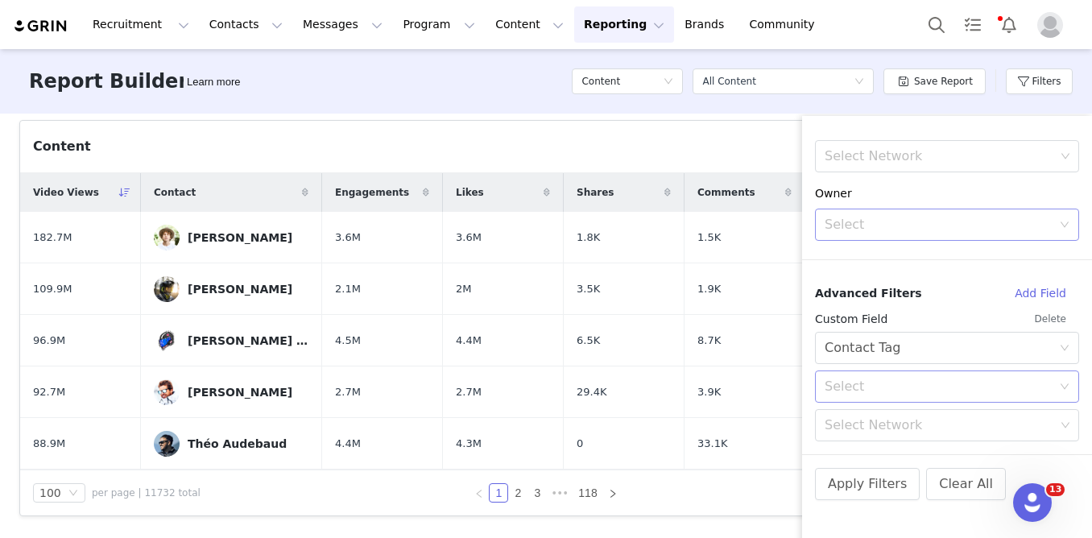
click at [839, 391] on div "Select" at bounding box center [937, 386] width 227 height 16
click at [833, 418] on li "Is" at bounding box center [947, 422] width 264 height 26
click at [842, 430] on div "Select Network" at bounding box center [939, 425] width 230 height 16
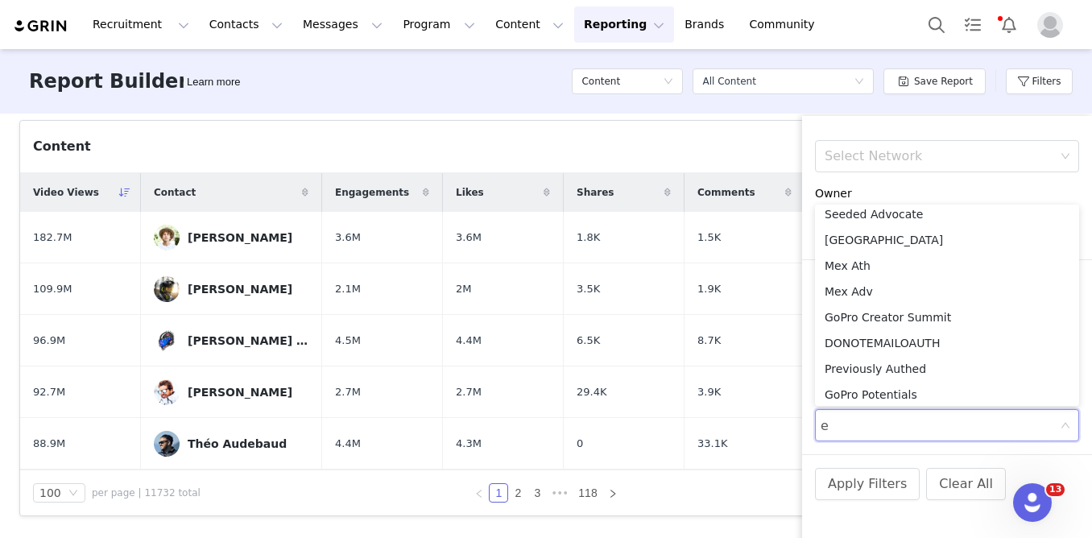
scroll to position [3, 0]
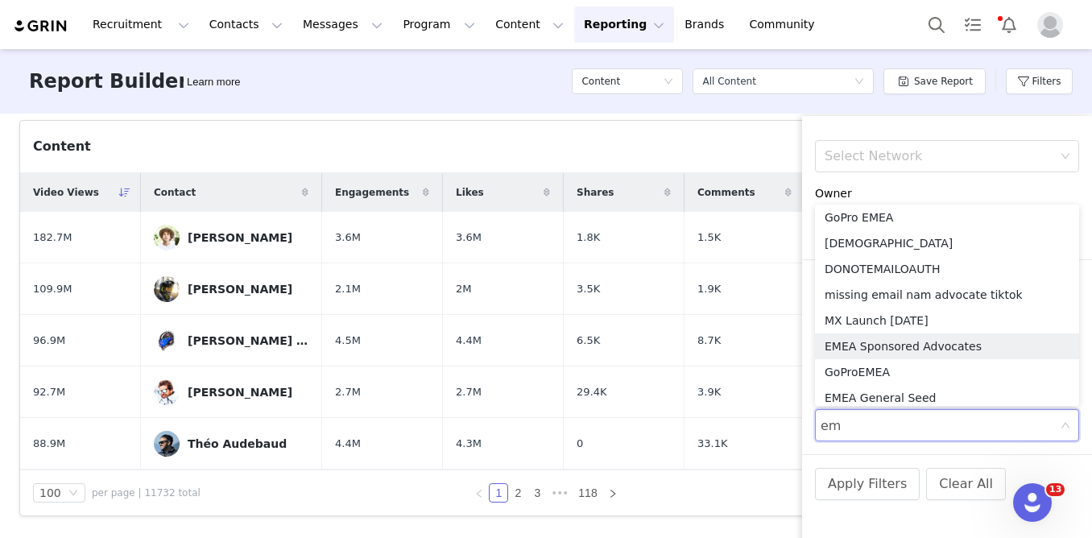
type input "eme"
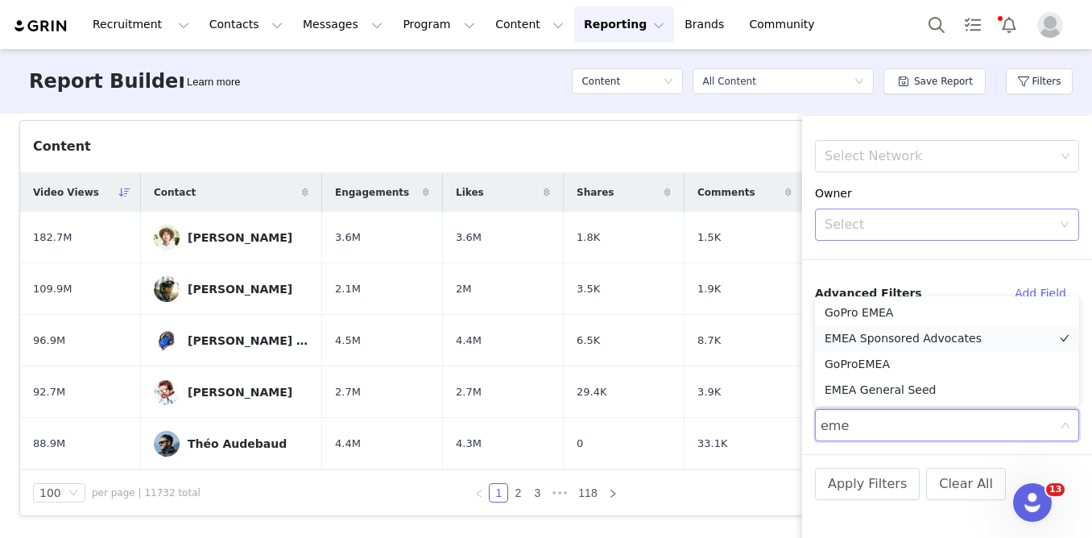
click at [881, 334] on li "EMEA Sponsored Advocates" at bounding box center [947, 338] width 264 height 26
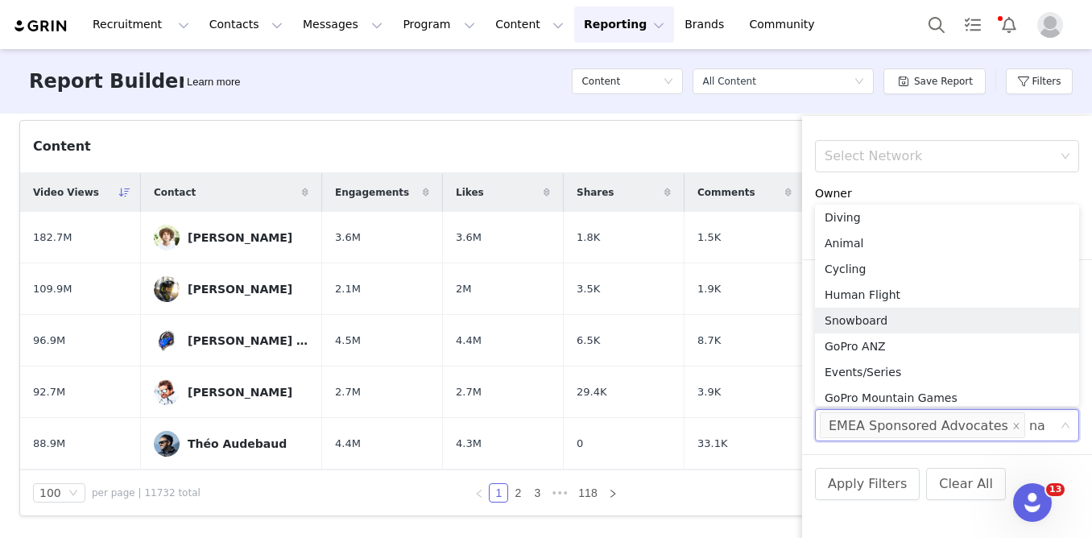
type input "nam"
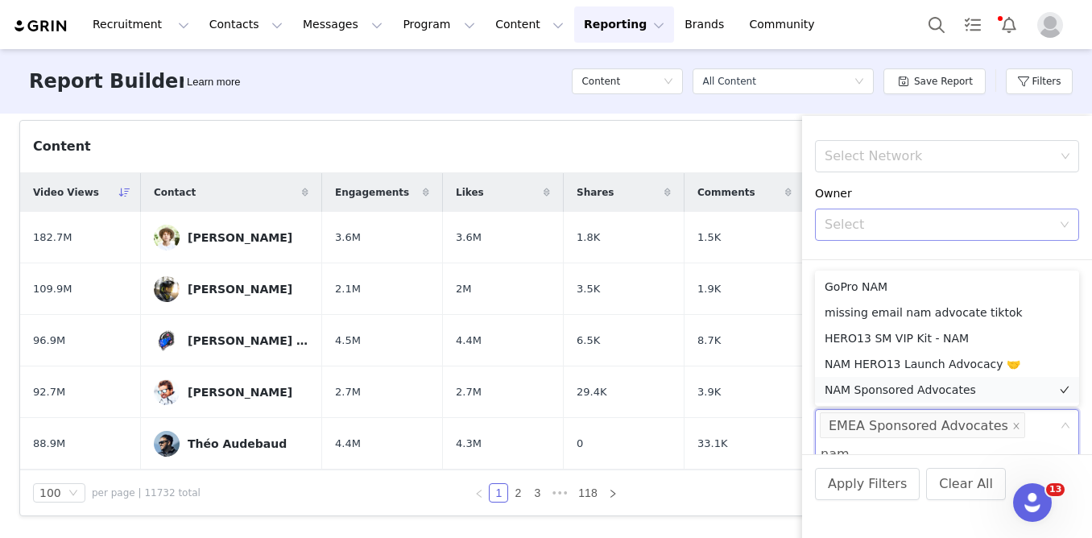
click at [878, 389] on li "NAM Sponsored Advocates" at bounding box center [947, 390] width 264 height 26
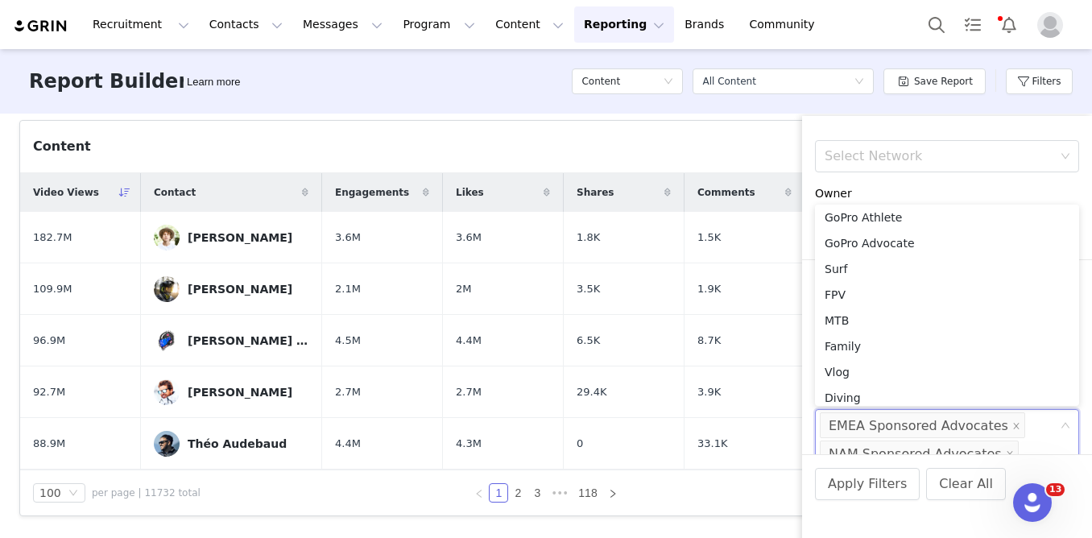
click at [815, 126] on div "Content Posted Date Custom [DATE] ~ [DATE] Filter Logic And Or Activation Selec…" at bounding box center [947, 336] width 290 height 441
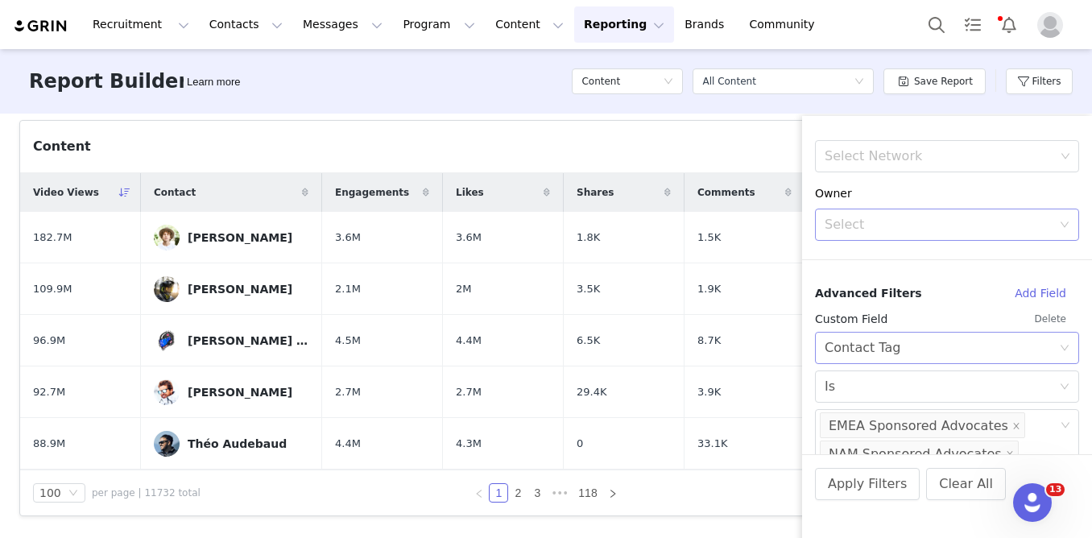
scroll to position [510, 0]
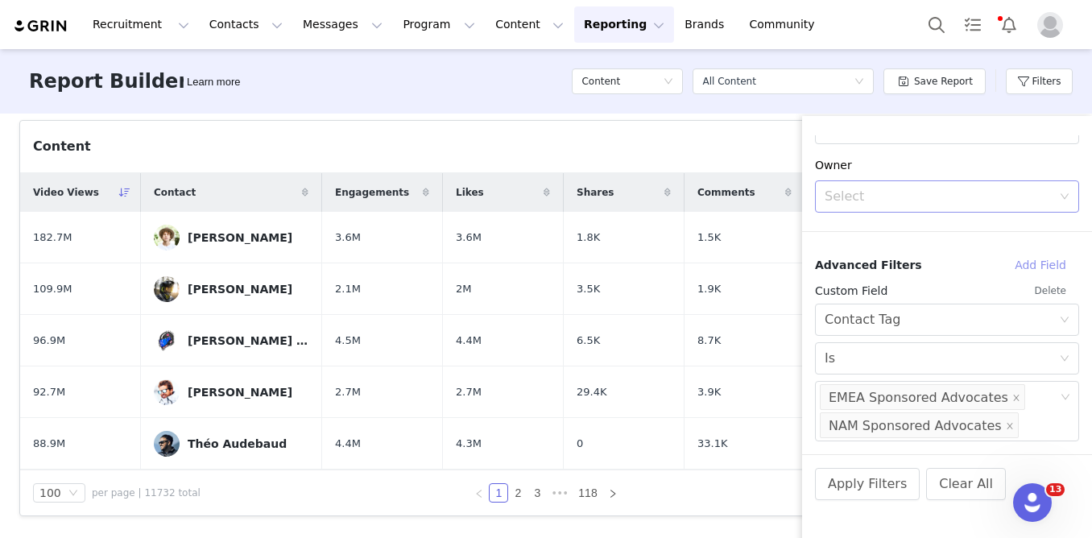
click at [1030, 264] on button "Add Field" at bounding box center [1039, 265] width 77 height 26
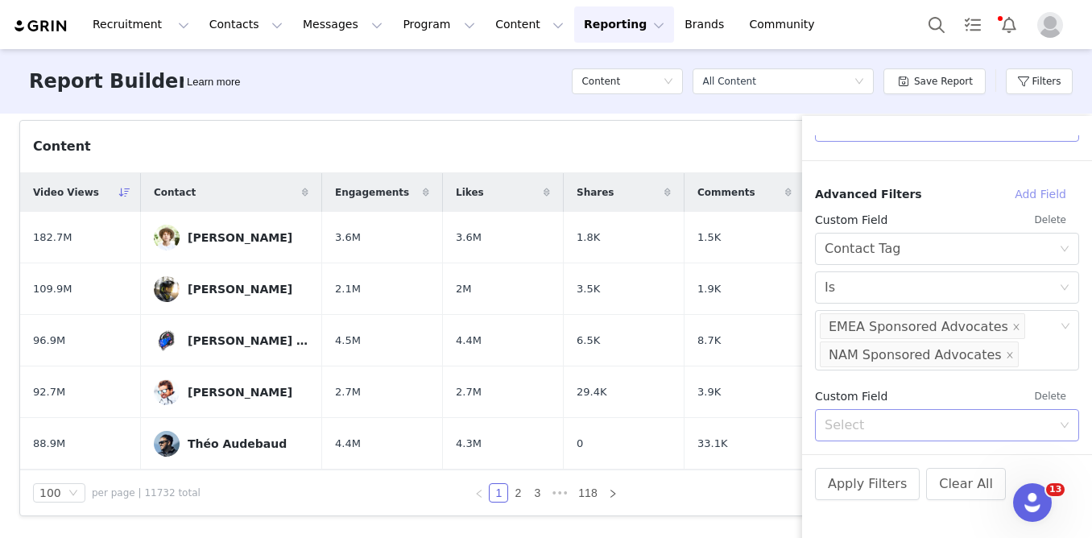
click at [853, 426] on div "Select" at bounding box center [937, 425] width 227 height 16
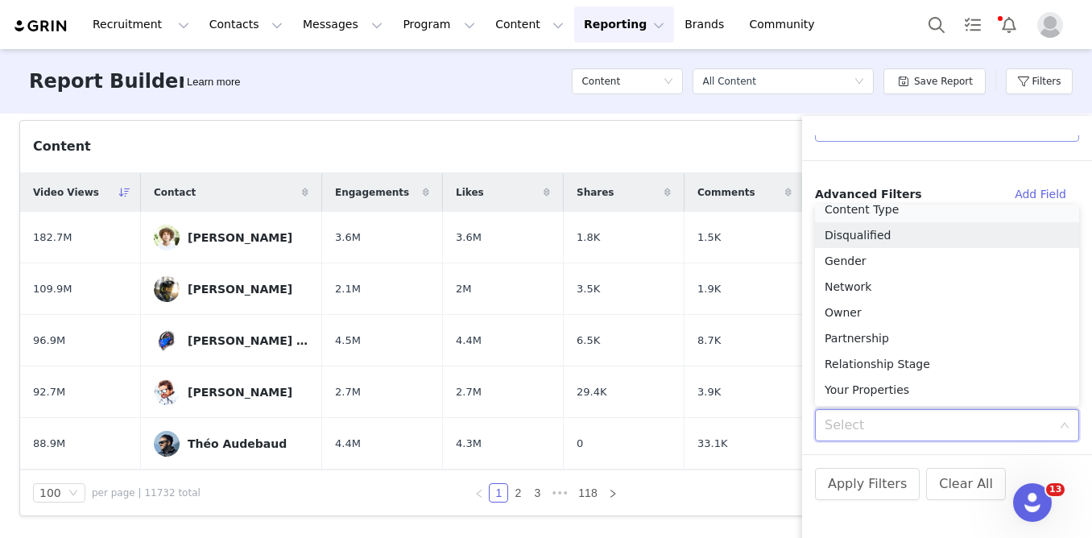
scroll to position [261, 0]
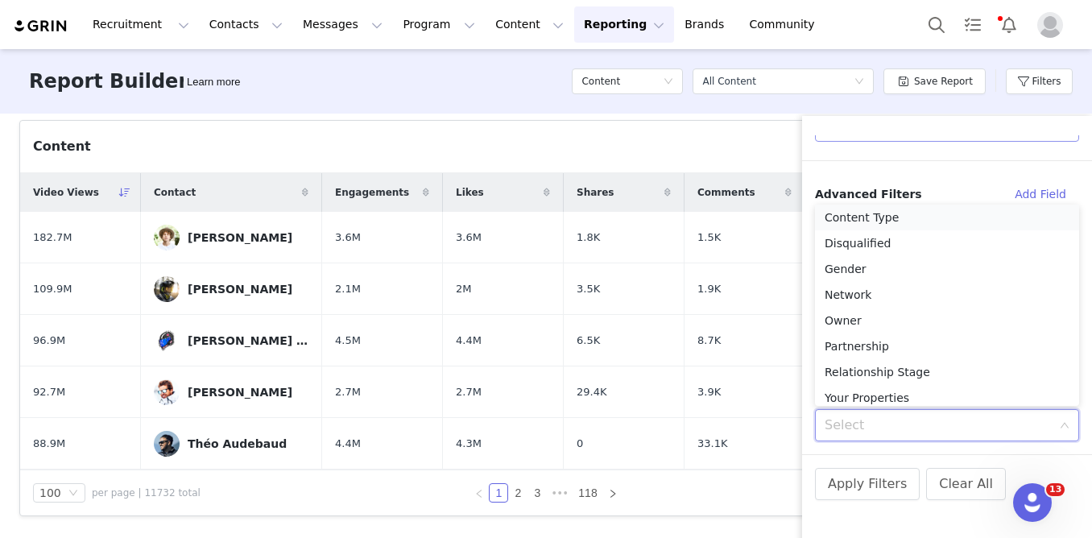
click at [843, 210] on li "Content Type" at bounding box center [947, 217] width 264 height 26
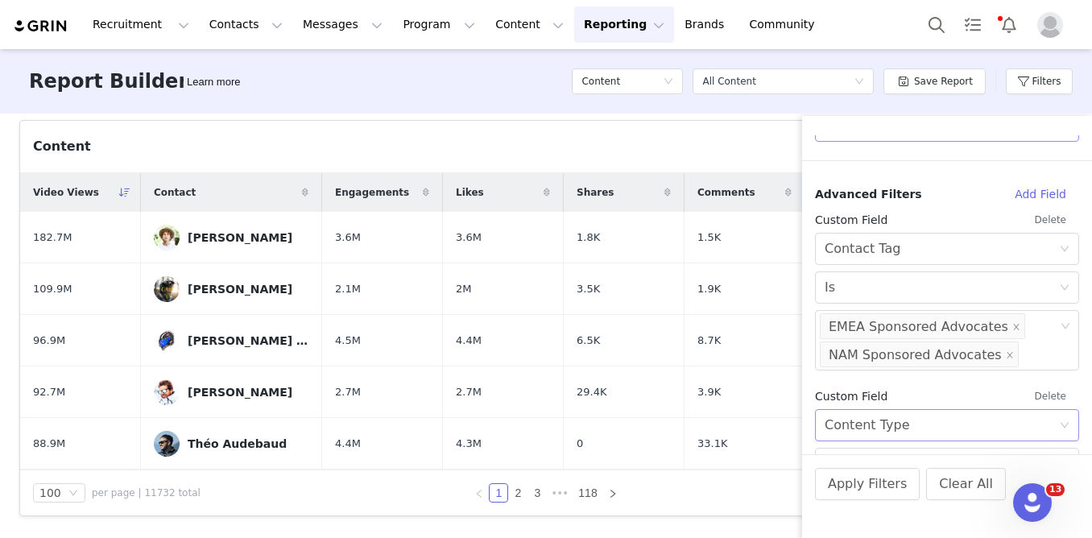
scroll to position [620, 0]
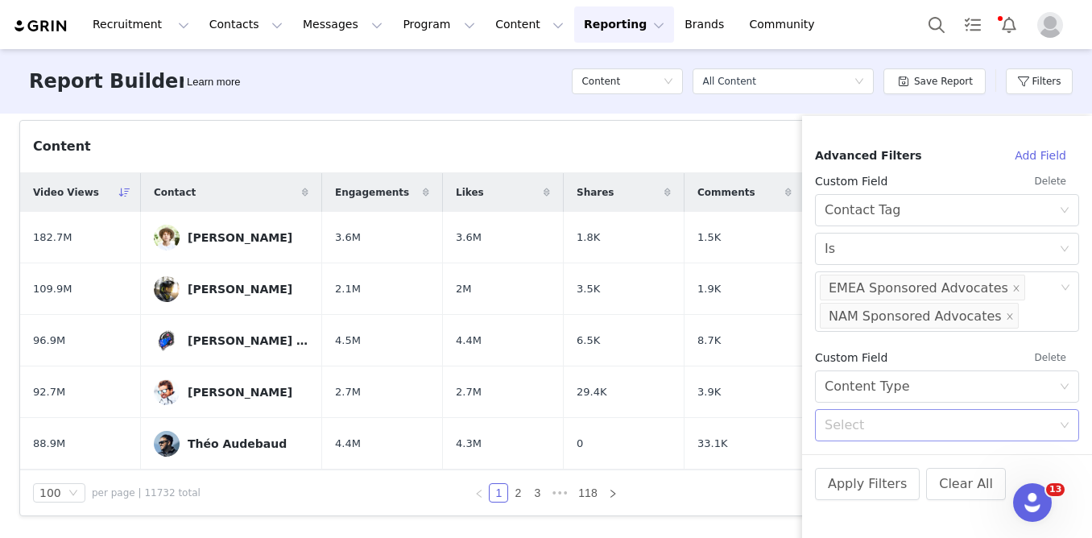
click at [853, 423] on div "Select" at bounding box center [937, 425] width 227 height 16
click at [843, 462] on li "Post" at bounding box center [947, 461] width 264 height 26
click at [883, 490] on button "Apply Filters" at bounding box center [867, 484] width 105 height 32
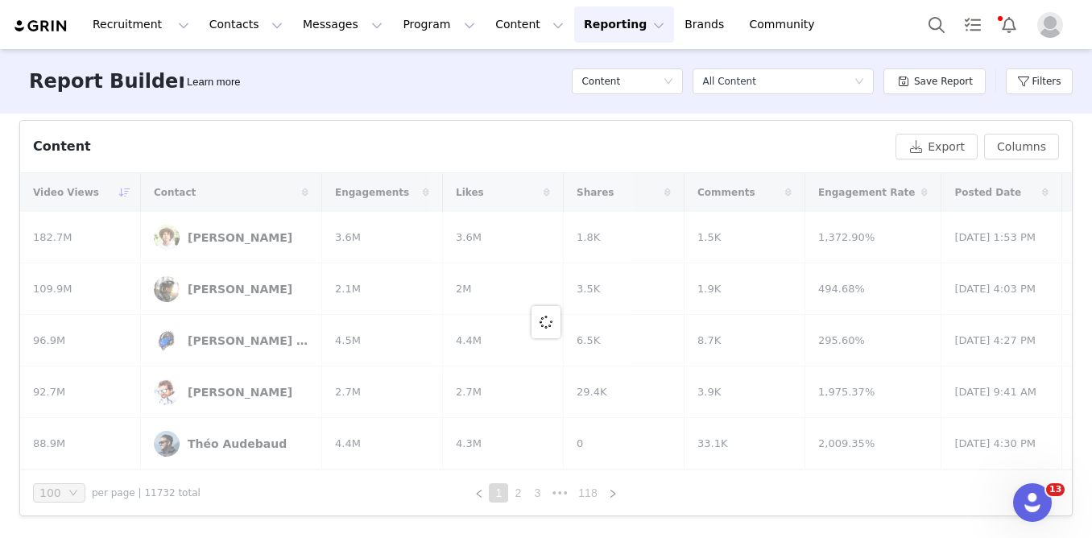
scroll to position [533, 0]
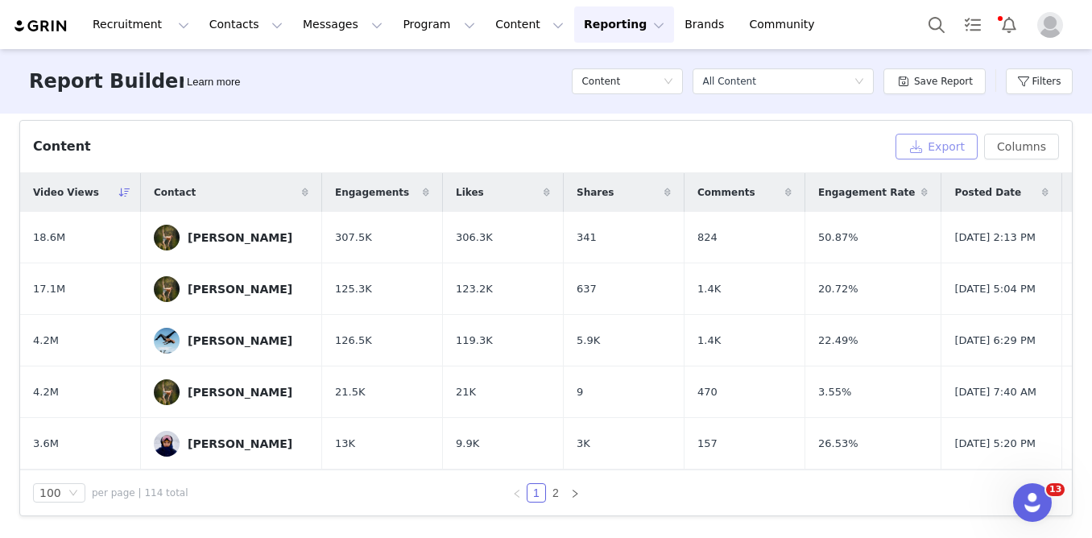
click at [955, 143] on button "Export" at bounding box center [936, 147] width 82 height 26
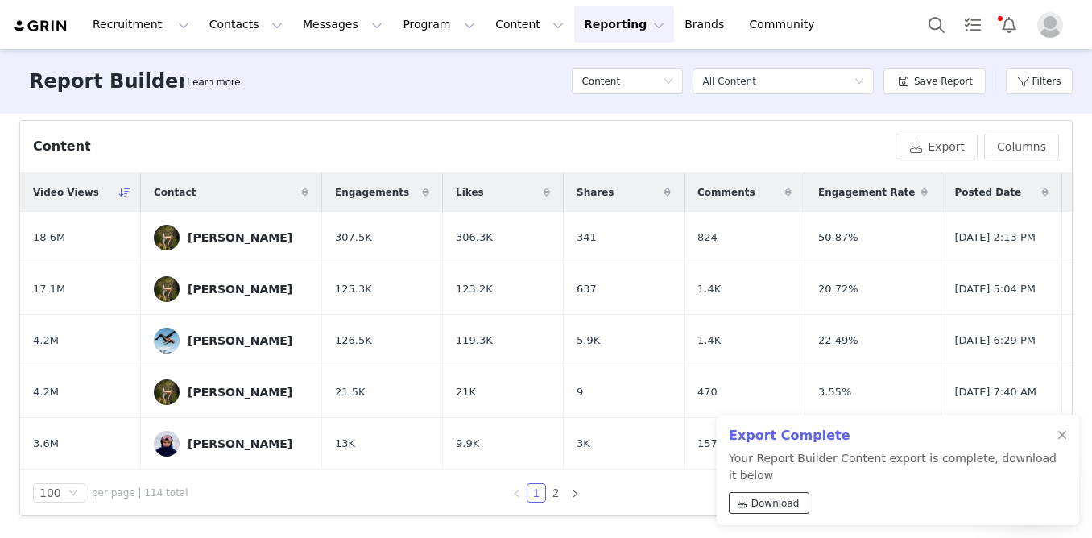
click at [763, 504] on span "Download" at bounding box center [775, 503] width 48 height 14
